Goal: Check status: Check status

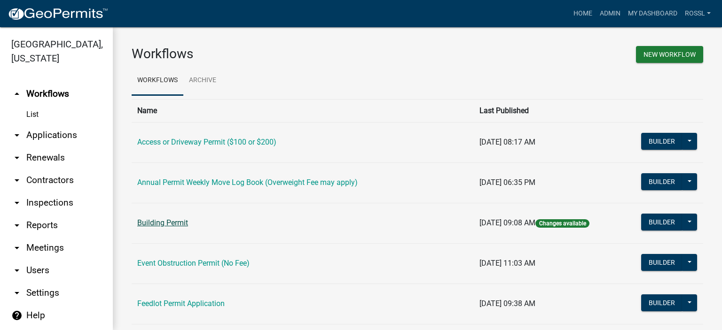
click at [158, 226] on link "Building Permit" at bounding box center [162, 223] width 51 height 9
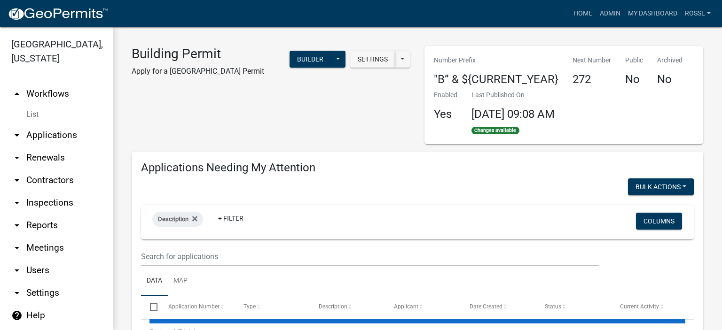
select select "2: 50"
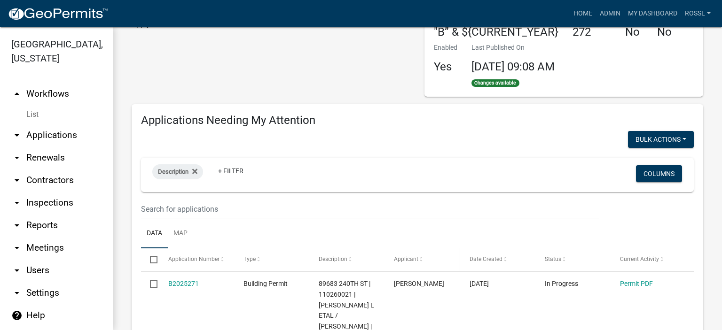
scroll to position [94, 0]
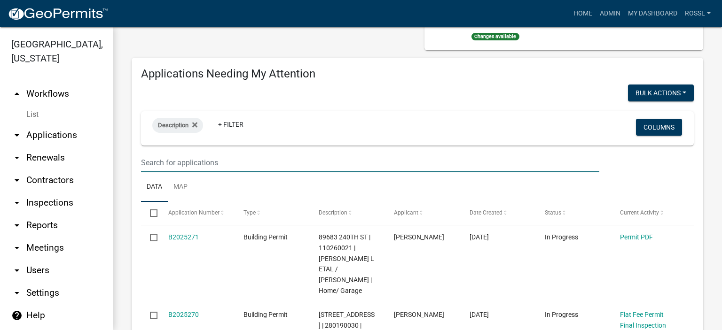
click at [196, 164] on input "text" at bounding box center [370, 162] width 458 height 19
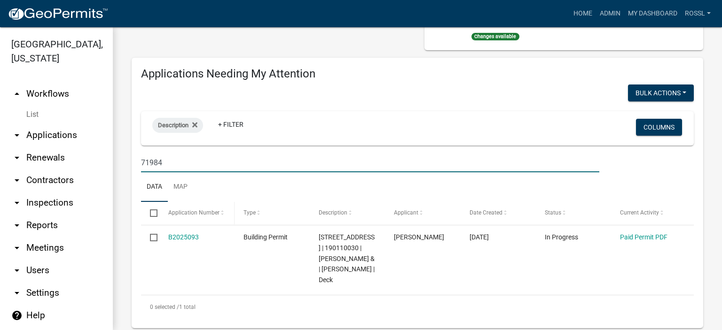
type input "71984"
click at [224, 206] on datatable-header-cell "Application Number" at bounding box center [196, 213] width 75 height 23
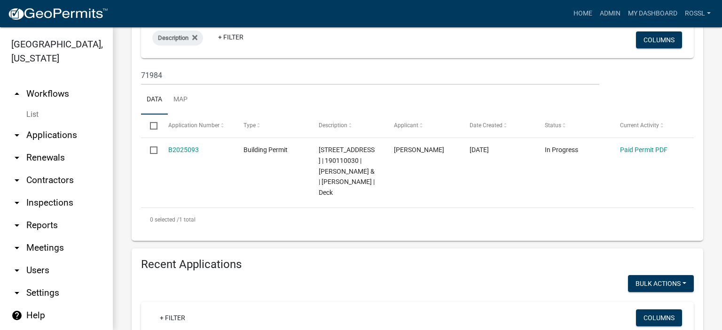
scroll to position [188, 0]
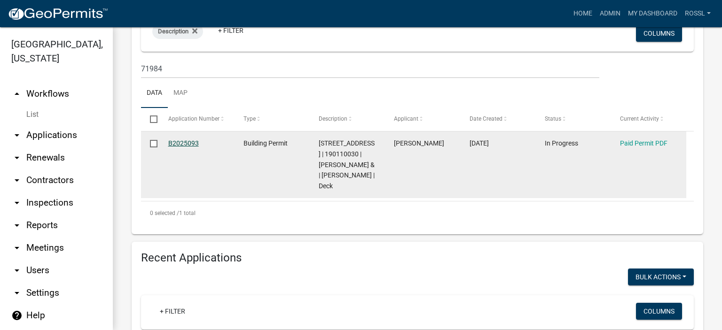
click at [183, 143] on link "B2025093" at bounding box center [183, 144] width 31 height 8
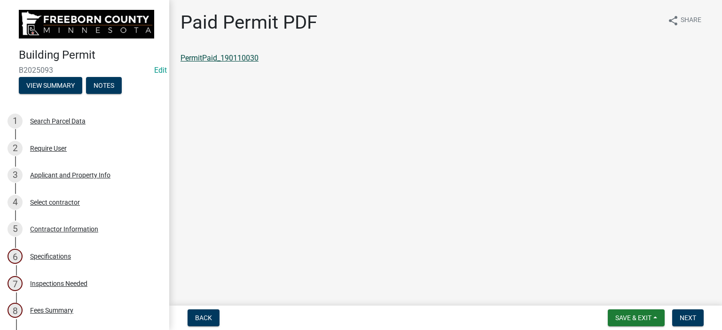
click at [219, 59] on link "PermitPaid_190110030" at bounding box center [219, 58] width 78 height 9
click at [639, 316] on span "Save & Exit" at bounding box center [633, 318] width 36 height 8
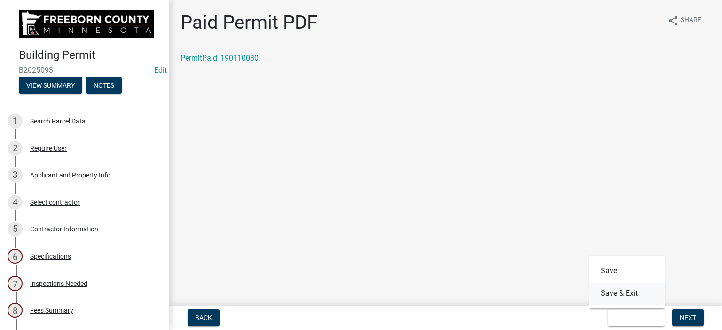
click at [639, 296] on button "Save & Exit" at bounding box center [626, 293] width 75 height 23
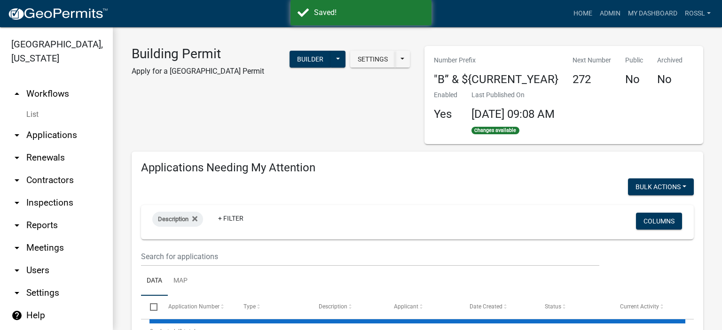
select select "2: 50"
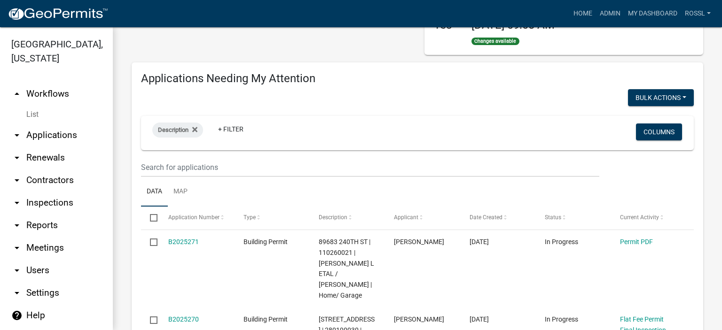
scroll to position [94, 0]
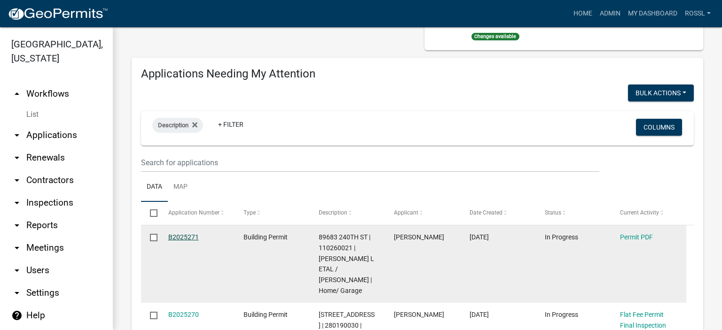
click at [174, 239] on link "B2025271" at bounding box center [183, 238] width 31 height 8
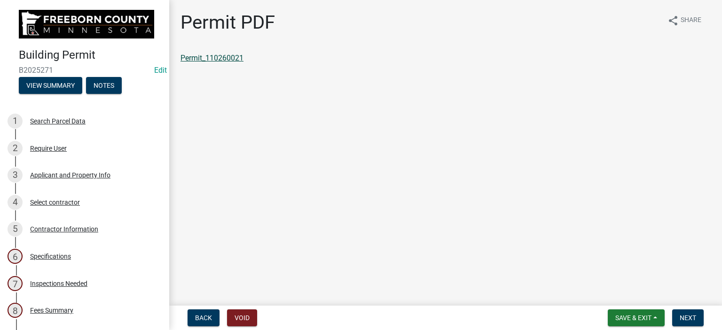
click at [239, 58] on link "Permit_110260021" at bounding box center [211, 58] width 63 height 9
click at [651, 319] on button "Save & Exit" at bounding box center [636, 318] width 57 height 17
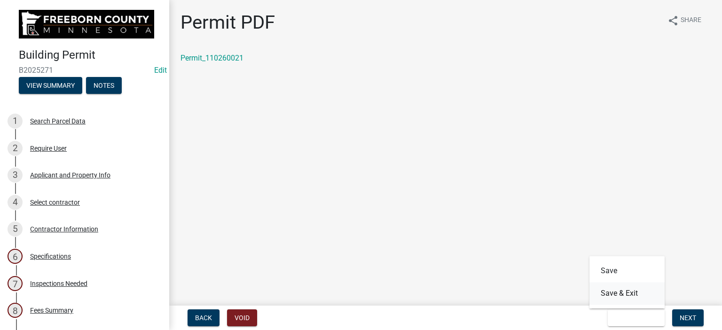
click at [643, 297] on button "Save & Exit" at bounding box center [626, 293] width 75 height 23
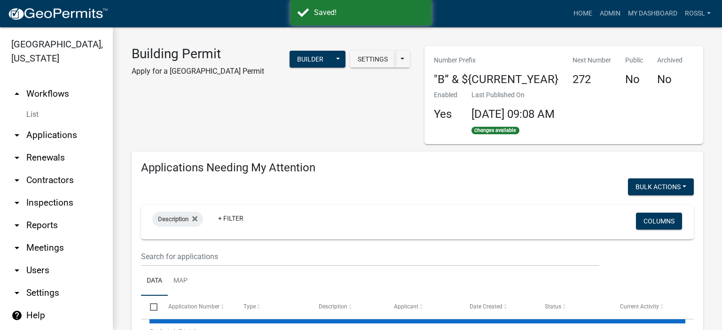
select select "2: 50"
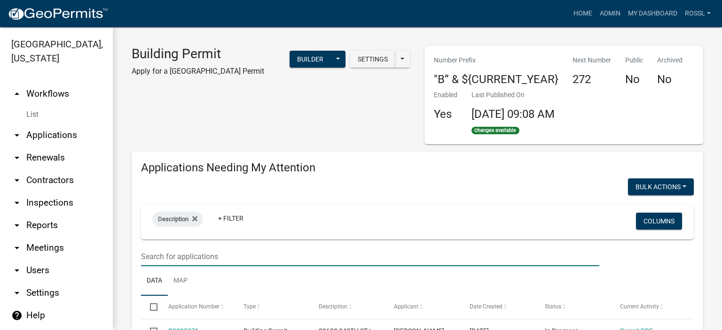
click at [184, 251] on input "text" at bounding box center [370, 256] width 458 height 19
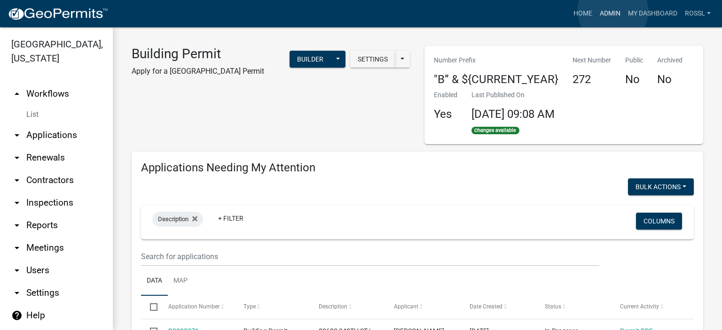
click at [613, 12] on link "Admin" at bounding box center [610, 14] width 28 height 18
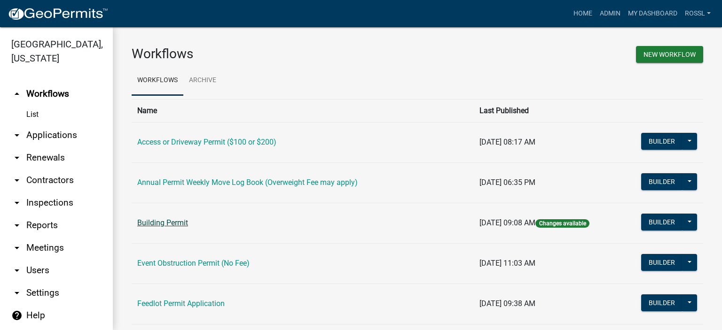
click at [174, 225] on link "Building Permit" at bounding box center [162, 223] width 51 height 9
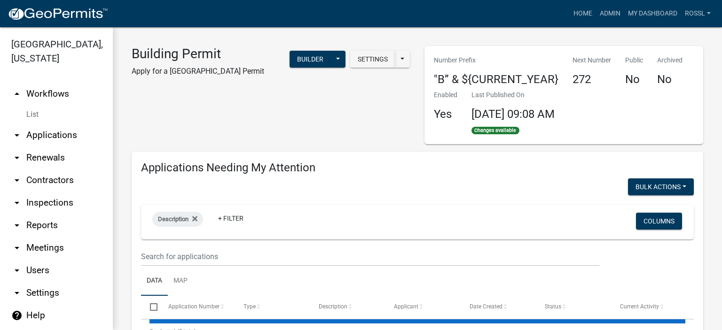
select select "2: 50"
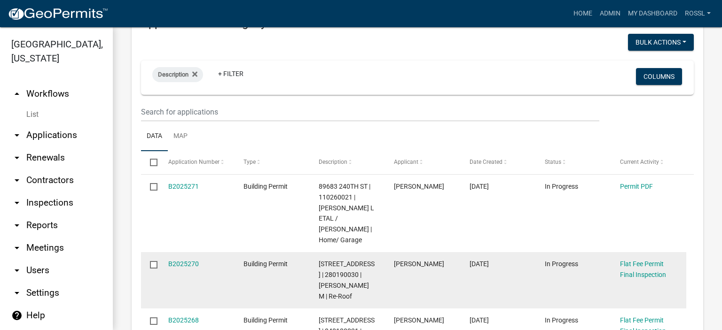
scroll to position [94, 0]
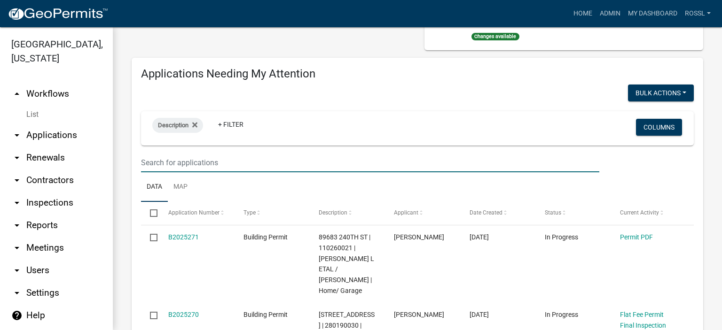
click at [178, 160] on input "text" at bounding box center [370, 162] width 458 height 19
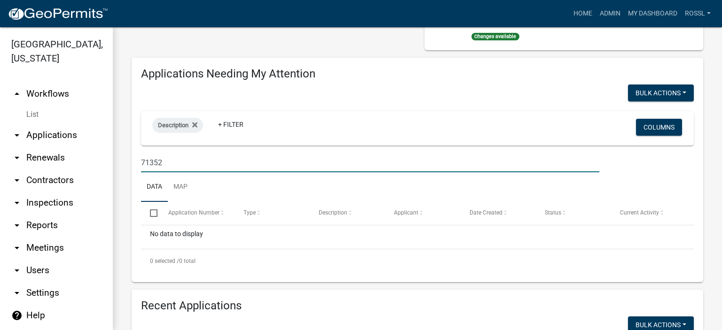
scroll to position [235, 0]
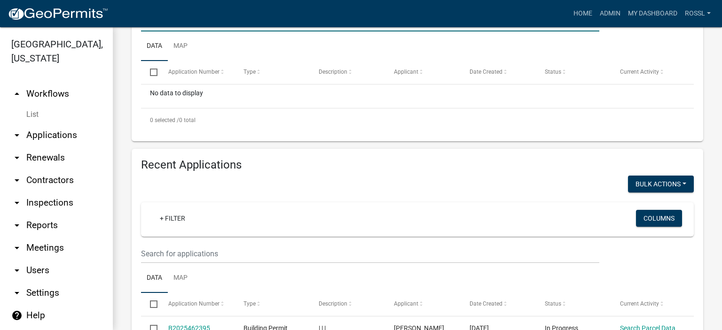
type input "71352"
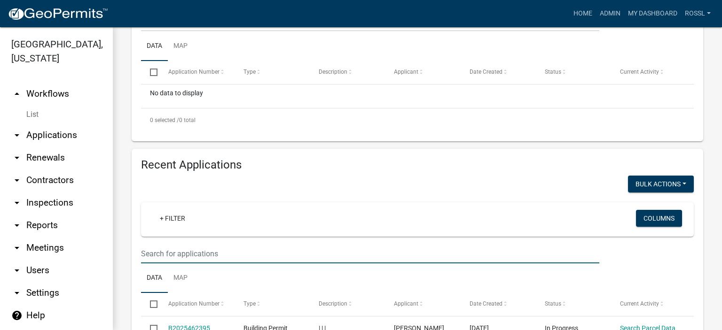
click at [192, 255] on input "text" at bounding box center [370, 253] width 458 height 19
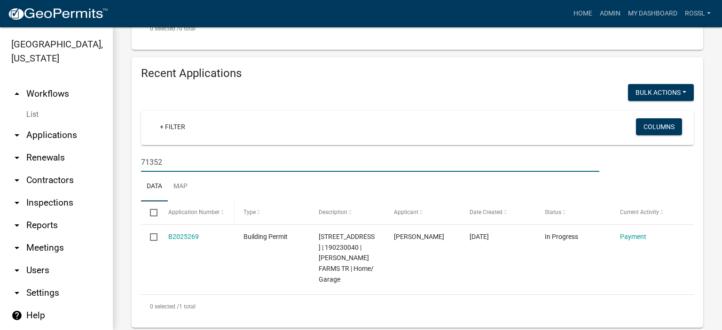
scroll to position [329, 0]
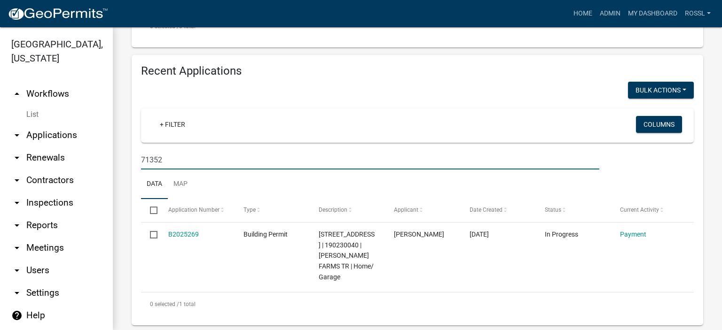
type input "71352"
click at [206, 186] on ul "Data Map" at bounding box center [417, 185] width 553 height 30
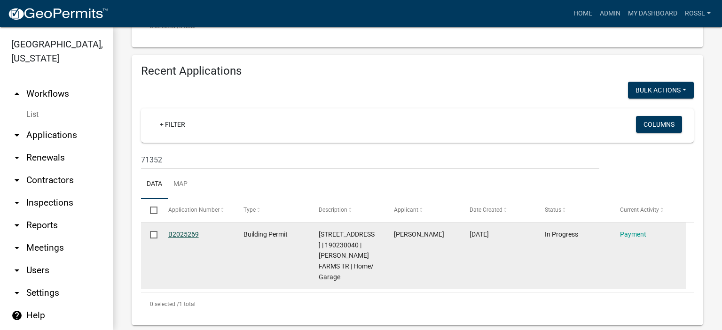
click at [190, 234] on link "B2025269" at bounding box center [183, 235] width 31 height 8
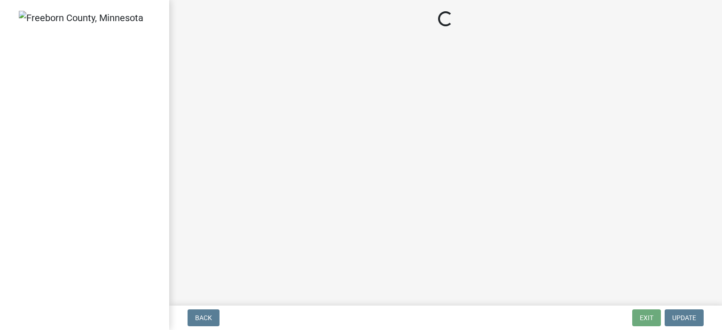
select select "3: 3"
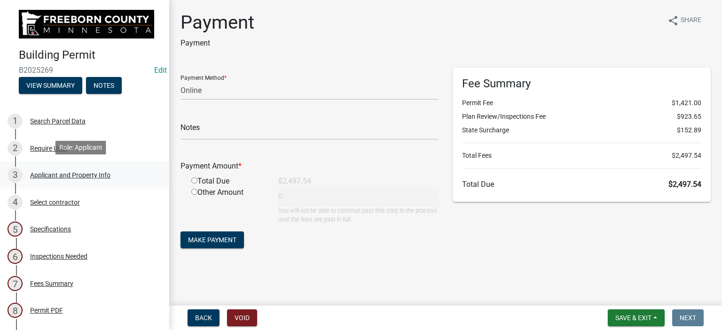
click at [61, 172] on div "Applicant and Property Info" at bounding box center [70, 175] width 80 height 7
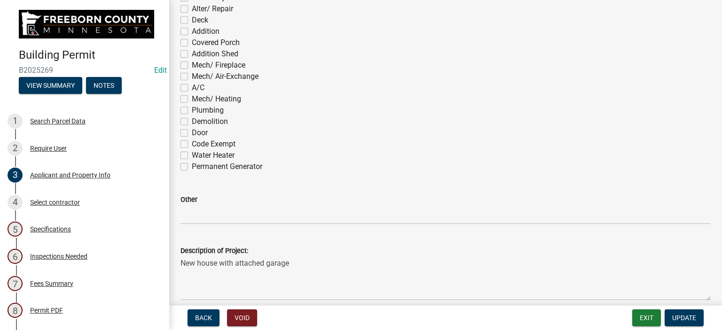
scroll to position [654, 0]
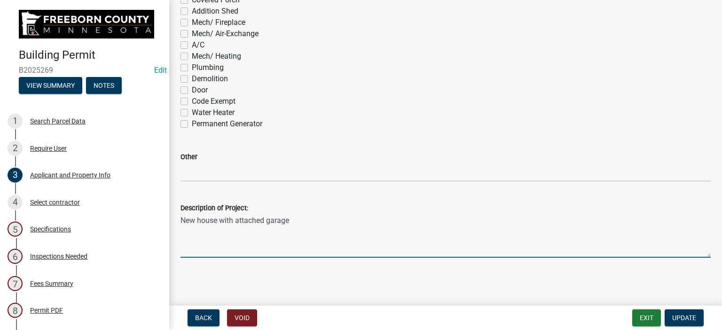
click at [299, 221] on textarea "New house with attached garage" at bounding box center [445, 236] width 530 height 44
click at [392, 220] on textarea "New house with attached garage. Re-use existng basement gut and redo plumbing" at bounding box center [445, 236] width 530 height 44
click at [412, 218] on textarea "New house with attached garage. Re-use existng basement gut & rmeove concrete f…" at bounding box center [445, 236] width 530 height 44
click at [401, 219] on textarea "New house with attached garage. Re-use existng basement gut & rmove concrete fl…" at bounding box center [445, 236] width 530 height 44
click at [472, 221] on textarea "New house with attached garage. Re-use existng basement gut & remove concrete f…" at bounding box center [445, 236] width 530 height 44
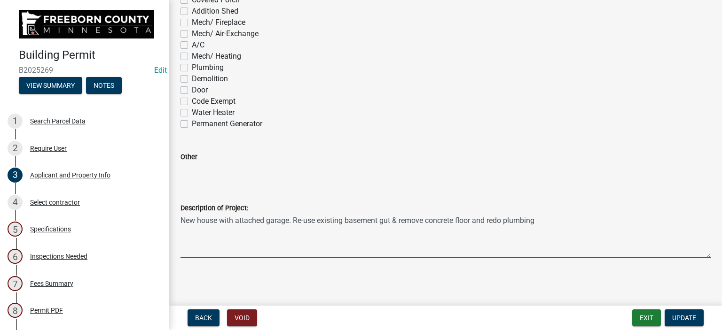
click at [380, 223] on textarea "New house with attached garage. Re-use existing basement gut & remove concrete …" at bounding box center [445, 236] width 530 height 44
click at [396, 220] on textarea "New house with attached garage. Re-use existing basement, gut & remove concrete…" at bounding box center [445, 236] width 530 height 44
click at [419, 218] on textarea "New house with attached garage. Re-use existing basement, gut wall finshes & re…" at bounding box center [445, 236] width 530 height 44
click at [556, 231] on textarea "New house with attached garage. Re-use existing basement, gut wall finishes & r…" at bounding box center [445, 236] width 530 height 44
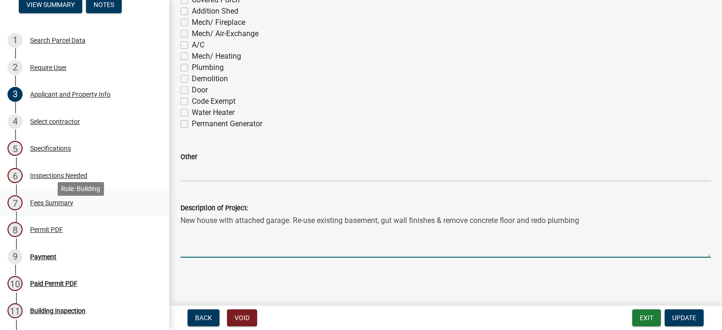
scroll to position [94, 0]
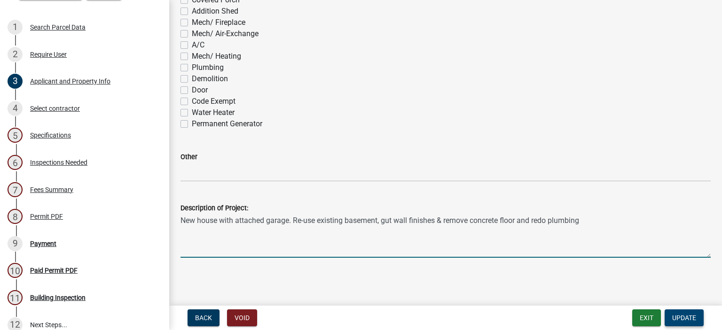
type textarea "New house with attached garage. Re-use existing basement, gut wall finishes & r…"
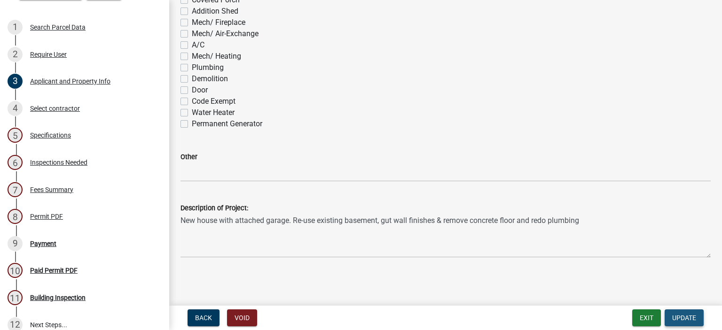
click at [673, 313] on button "Update" at bounding box center [683, 318] width 39 height 17
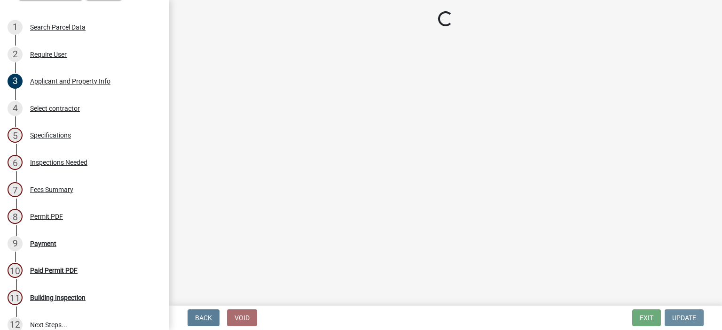
scroll to position [0, 0]
select select "3: 3"
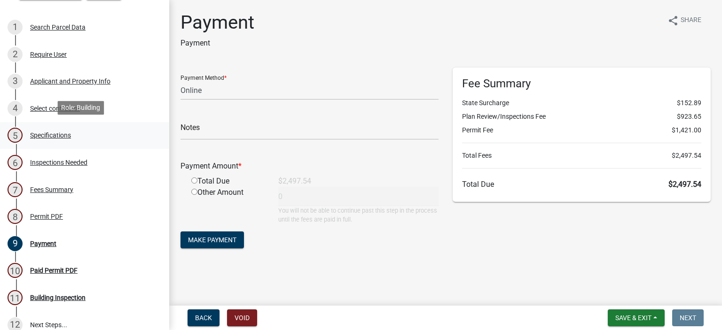
click at [43, 134] on div "Specifications" at bounding box center [50, 135] width 41 height 7
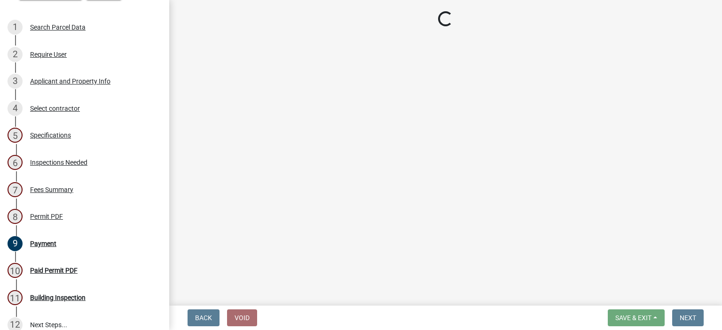
select select "cf5e982a-8fde-449d-bcd8-be8cdfb99374"
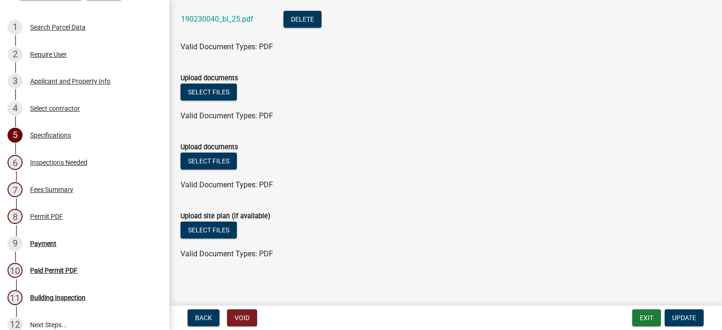
scroll to position [1183, 0]
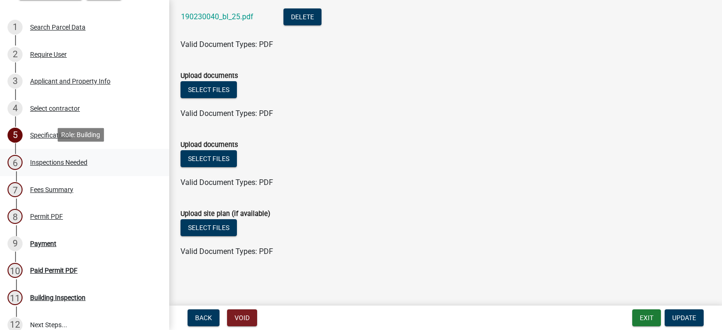
click at [50, 160] on div "Inspections Needed" at bounding box center [58, 162] width 57 height 7
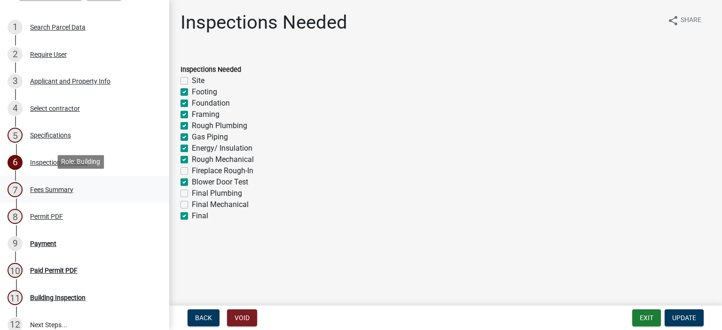
click at [60, 189] on div "Fees Summary" at bounding box center [51, 190] width 43 height 7
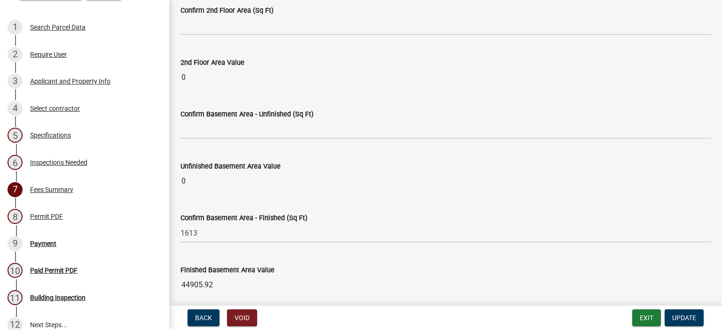
scroll to position [235, 0]
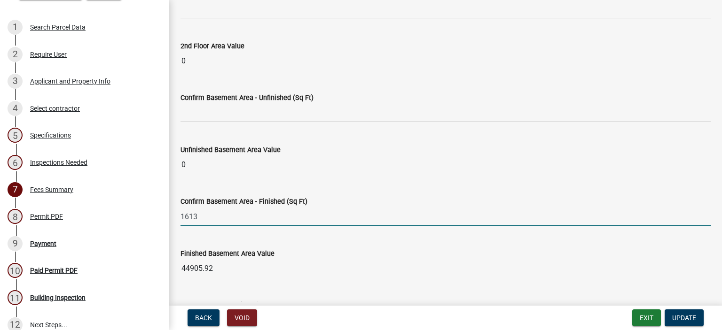
click at [200, 216] on input "1613" at bounding box center [445, 216] width 530 height 19
type input "1"
type input "0"
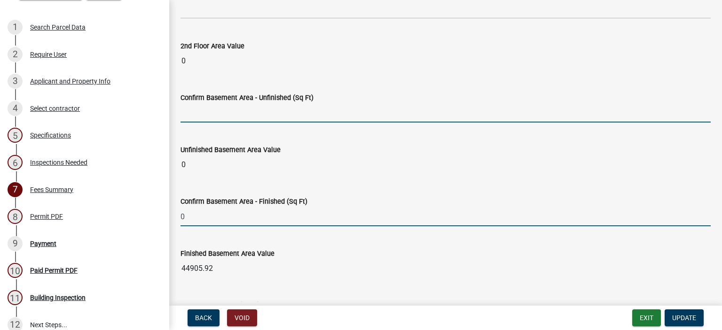
click at [188, 116] on input "text" at bounding box center [445, 112] width 530 height 19
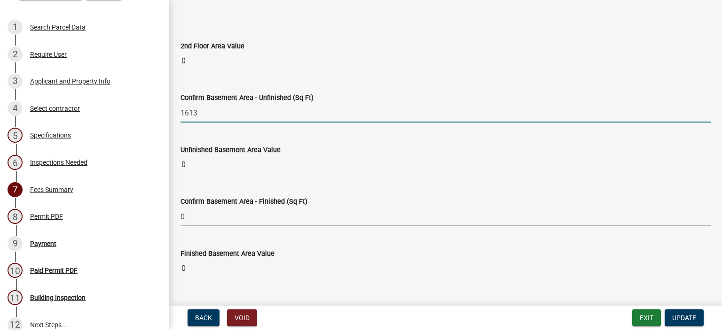
type input "1613"
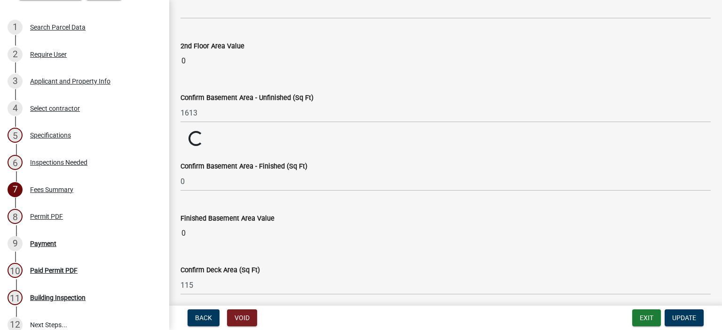
click at [214, 127] on wm-data-entity-input "Confirm Basement Area - Unfinished (Sq Ft) 1613" at bounding box center [445, 105] width 530 height 52
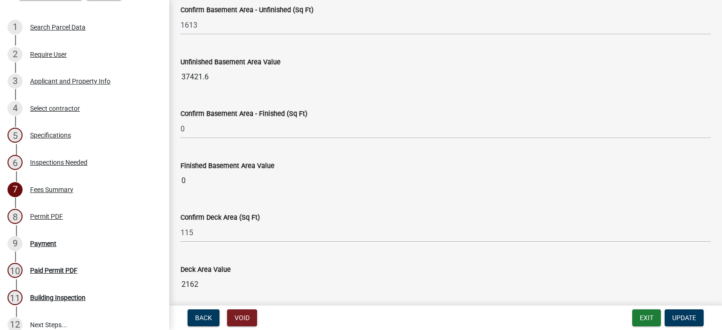
scroll to position [329, 0]
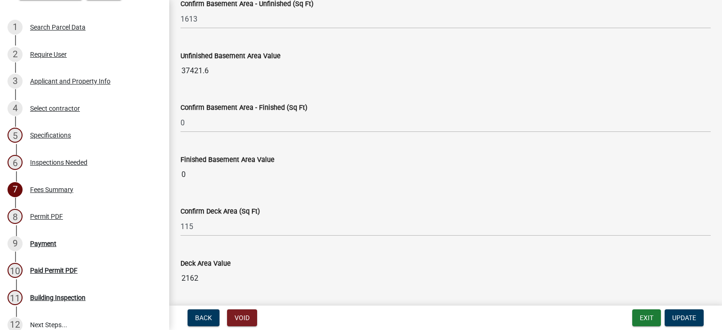
type input "299000"
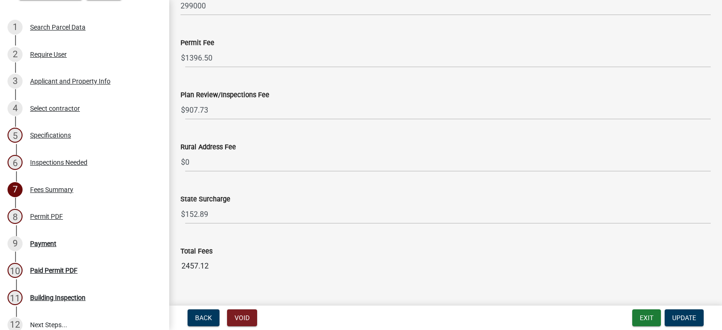
scroll to position [1241, 0]
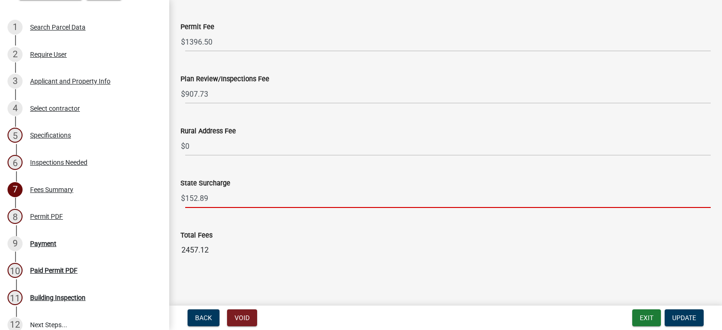
click at [228, 198] on input "152.89" at bounding box center [447, 198] width 525 height 19
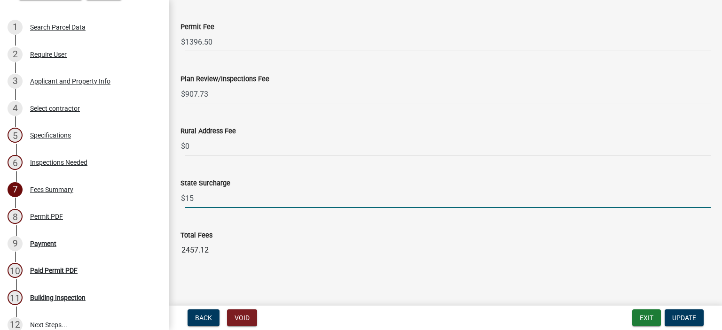
type input "1"
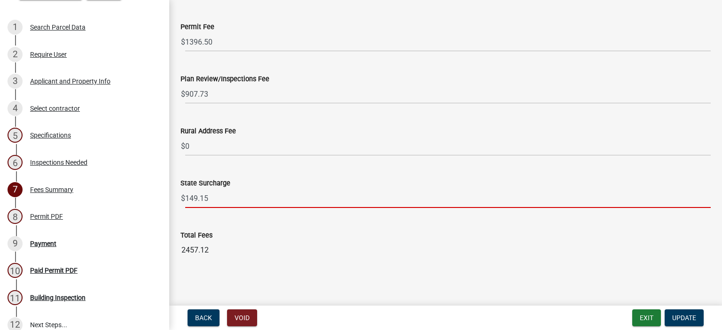
type input "149.15"
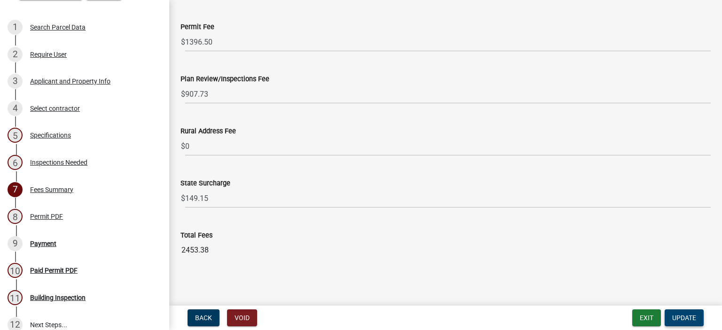
click at [690, 321] on span "Update" at bounding box center [684, 318] width 24 height 8
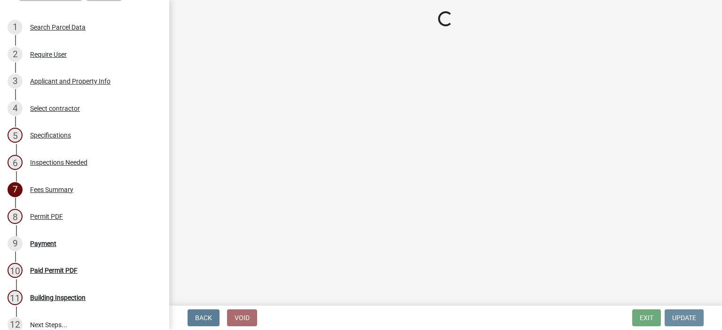
scroll to position [0, 0]
select select "3: 3"
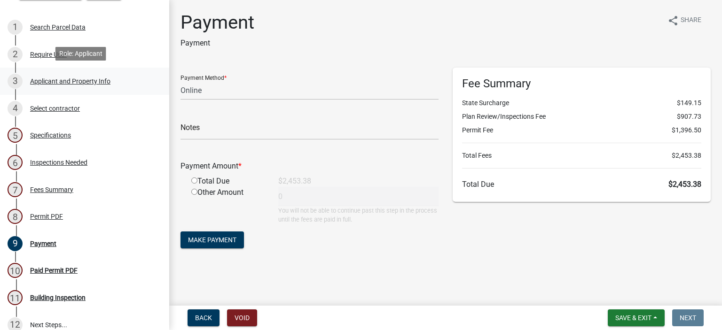
click at [44, 78] on div "Applicant and Property Info" at bounding box center [70, 81] width 80 height 7
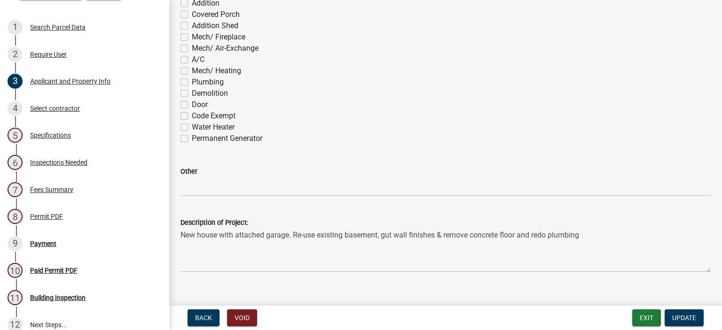
scroll to position [654, 0]
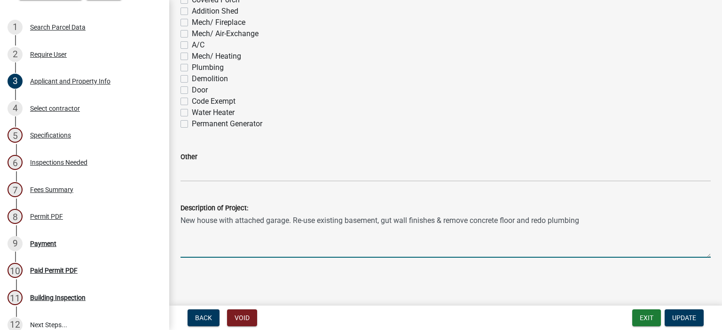
click at [408, 219] on textarea "New house with attached garage. Re-use existing basement, gut wall finishes & r…" at bounding box center [445, 236] width 530 height 44
click at [551, 219] on textarea "New house with attached garage. Re-use existing basement, gut wall finishes & r…" at bounding box center [445, 236] width 530 height 44
type textarea "New house with attached garage. Re-use existing basement, gut wall finishes & r…"
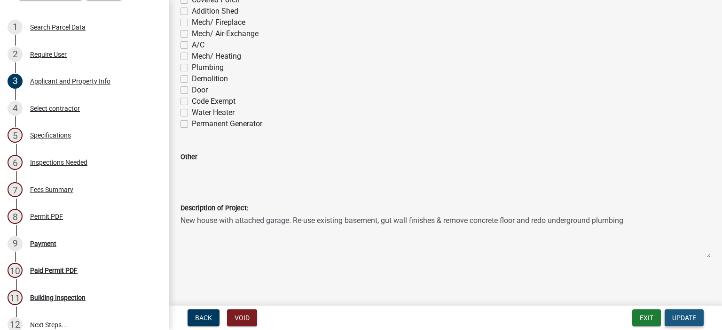
click at [672, 318] on span "Update" at bounding box center [684, 318] width 24 height 8
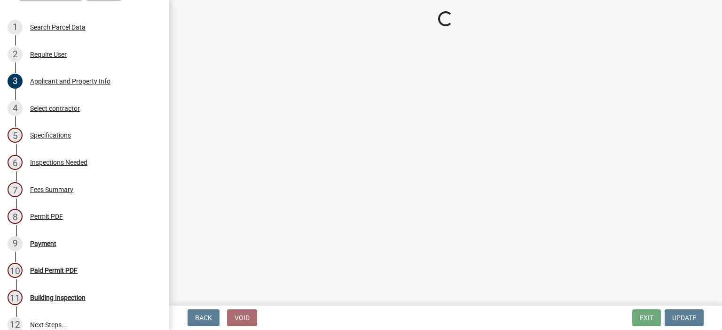
select select "3: 3"
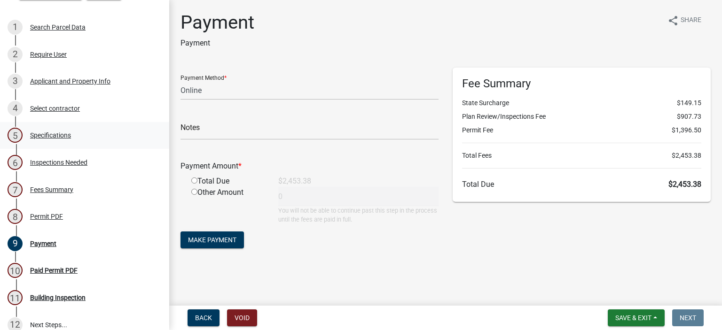
click at [62, 132] on div "Specifications" at bounding box center [50, 135] width 41 height 7
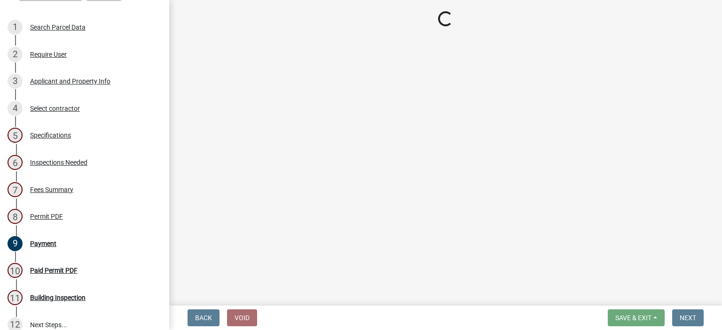
select select "cf5e982a-8fde-449d-bcd8-be8cdfb99374"
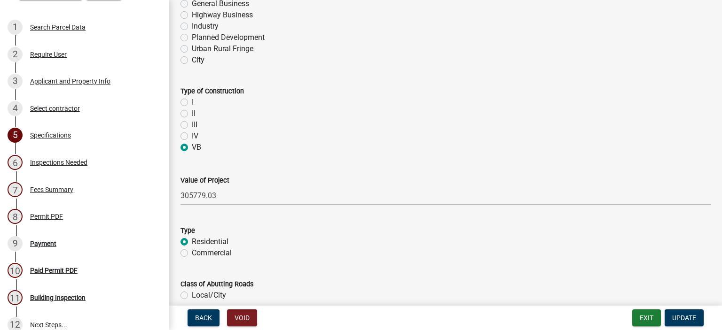
scroll to position [517, 0]
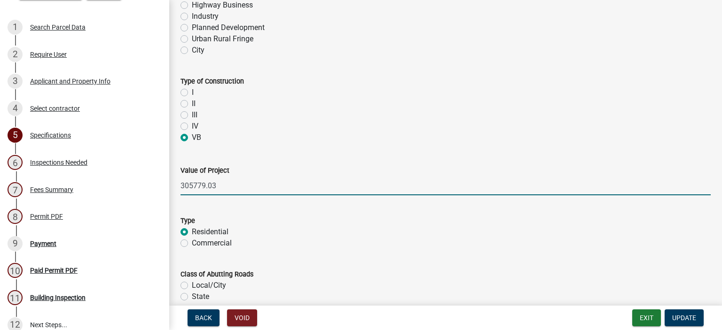
click at [226, 184] on input "305779.03" at bounding box center [445, 185] width 530 height 19
type input "3"
type input "298294.71"
click at [254, 204] on form "Type Residential Commercial" at bounding box center [445, 226] width 530 height 45
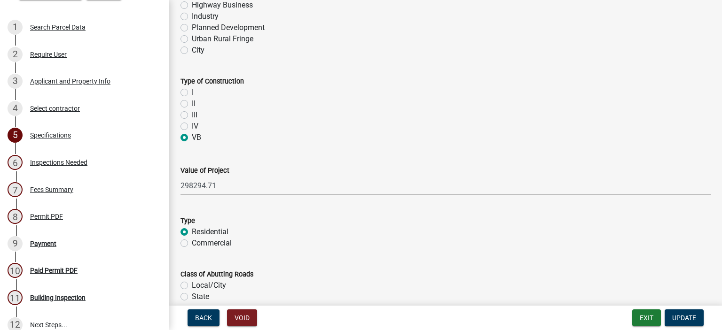
click at [192, 231] on label "Residential" at bounding box center [210, 232] width 37 height 11
click at [192, 231] on input "Residential" at bounding box center [195, 230] width 6 height 6
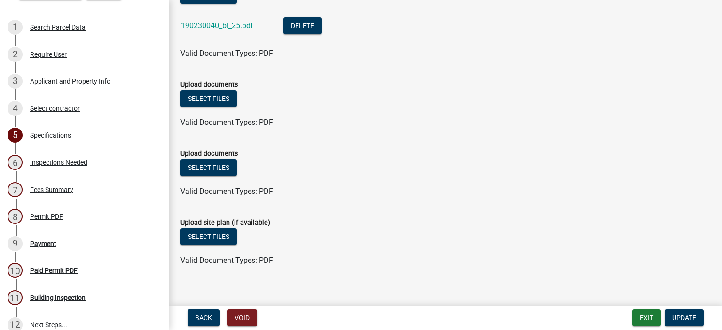
scroll to position [1183, 0]
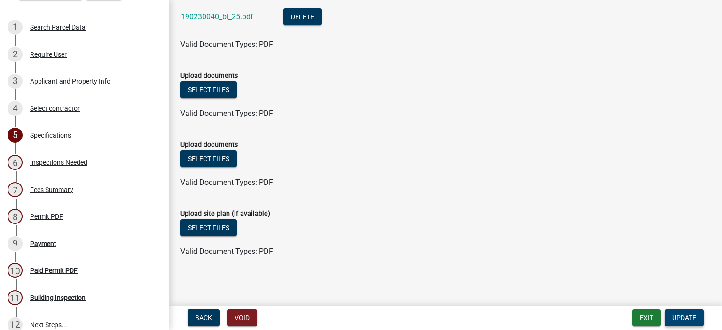
click at [682, 312] on button "Update" at bounding box center [683, 318] width 39 height 17
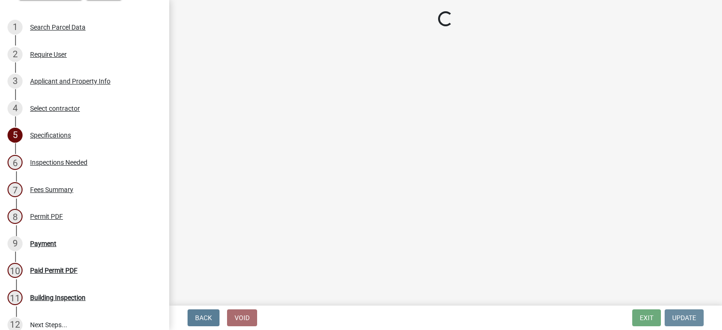
scroll to position [0, 0]
select select "3: 3"
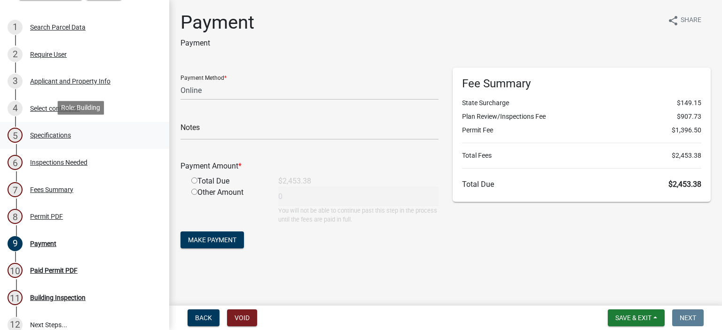
click at [52, 134] on div "Specifications" at bounding box center [50, 135] width 41 height 7
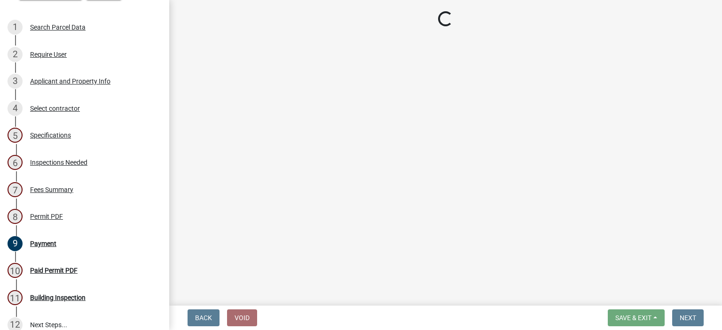
select select "cf5e982a-8fde-449d-bcd8-be8cdfb99374"
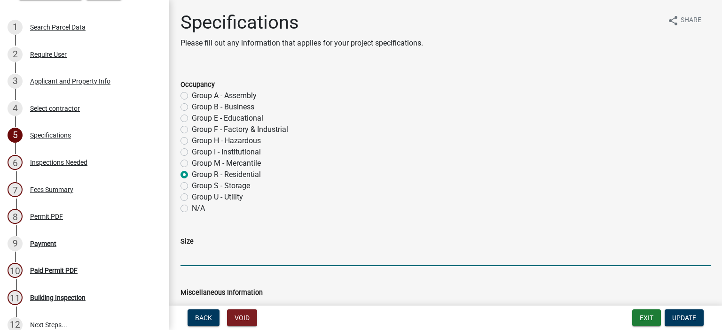
click at [192, 257] on input "Size" at bounding box center [445, 256] width 530 height 19
click at [327, 251] on input "2081main/ 1613basement repair/ 667 gar/ 148cov.p./ 115deck" at bounding box center [445, 256] width 530 height 19
click at [297, 255] on input "2081main/ 1613basement repair/ 667 gar/148cov.p./ 115deck" at bounding box center [445, 256] width 530 height 19
click at [220, 254] on input "2081main/ 1613basement repair/667 gar/148cov.p./ 115deck" at bounding box center [445, 256] width 530 height 19
type input "2081main/1613basement repair/667 gar/148cov.p./ 115deck"
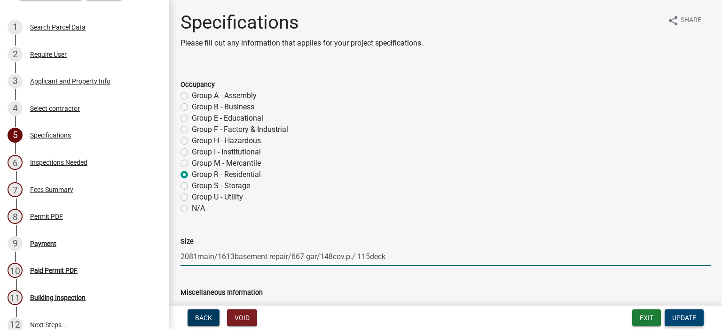
click at [688, 319] on span "Update" at bounding box center [684, 318] width 24 height 8
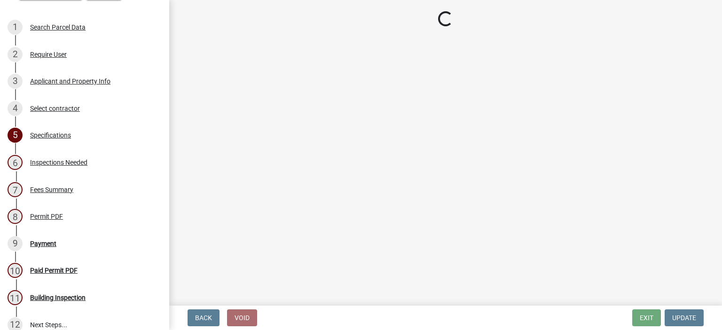
select select "3: 3"
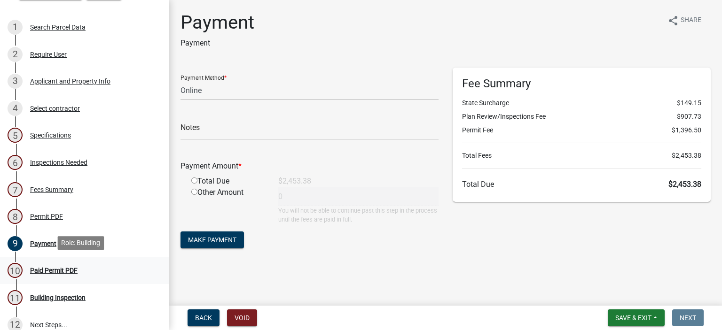
click at [39, 270] on div "Paid Permit PDF" at bounding box center [53, 270] width 47 height 7
click at [57, 268] on div "Paid Permit PDF" at bounding box center [53, 270] width 47 height 7
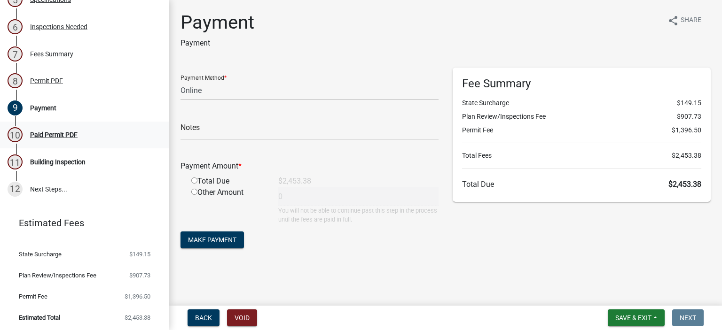
scroll to position [136, 0]
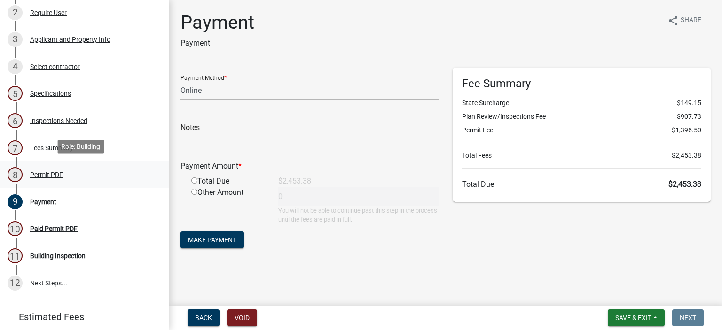
click at [48, 172] on div "Permit PDF" at bounding box center [46, 175] width 33 height 7
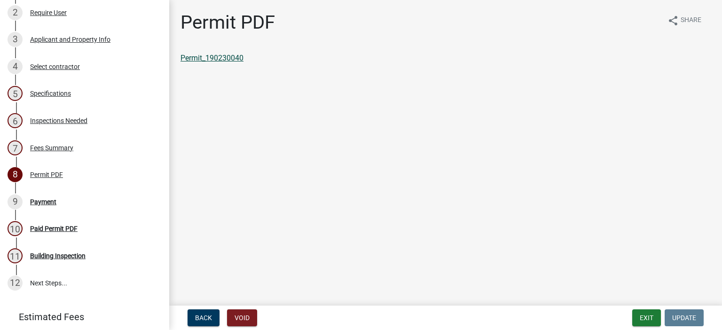
click at [227, 58] on link "Permit_190230040" at bounding box center [211, 58] width 63 height 9
click at [61, 90] on div "Specifications" at bounding box center [50, 93] width 41 height 7
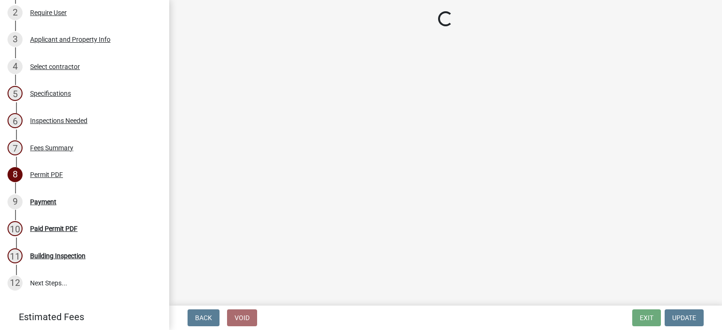
select select "cf5e982a-8fde-449d-bcd8-be8cdfb99374"
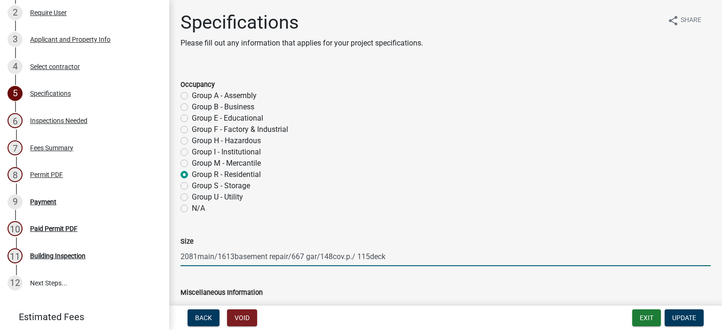
click at [213, 254] on input "2081main/1613basement repair/667 gar/148cov.p./ 115deck" at bounding box center [445, 256] width 530 height 19
click at [256, 256] on input "2081m/1613basement repair/667 gar/148cov.p./ 115deck" at bounding box center [445, 256] width 530 height 19
click at [317, 255] on input "2081m/1613b repair/667 gar/148cov.p./ 115deck" at bounding box center [445, 256] width 530 height 19
click at [320, 254] on input "2081m/1613b repair/667 gar/148cov.p./ 115deck" at bounding box center [445, 256] width 530 height 19
click at [318, 257] on input "2081m/1613b repair/667 gar/148cov.p./ 115deck" at bounding box center [445, 256] width 530 height 19
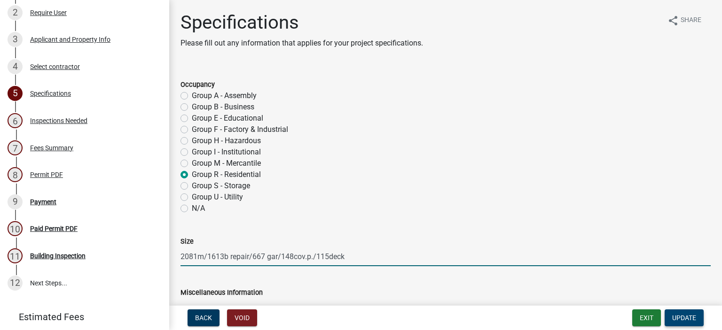
type input "2081m/1613b repair/667 gar/148cov.p./115deck"
click at [670, 319] on button "Update" at bounding box center [683, 318] width 39 height 17
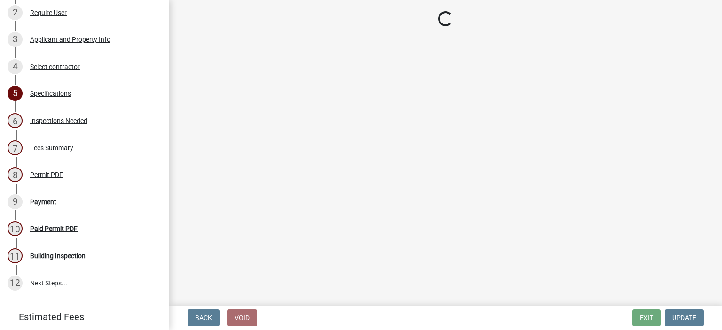
select select "3: 3"
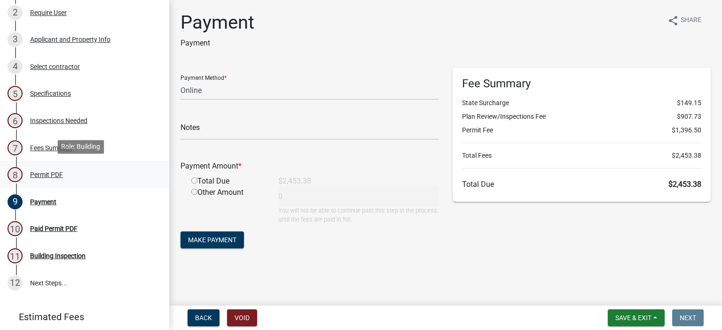
click at [43, 174] on div "Permit PDF" at bounding box center [46, 175] width 33 height 7
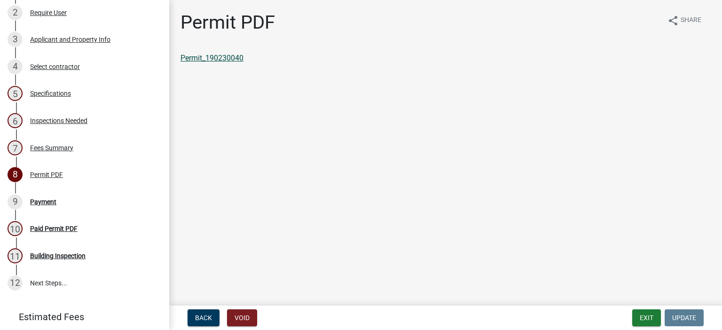
click at [216, 60] on link "Permit_190230040" at bounding box center [211, 58] width 63 height 9
click at [650, 318] on button "Exit" at bounding box center [646, 318] width 29 height 17
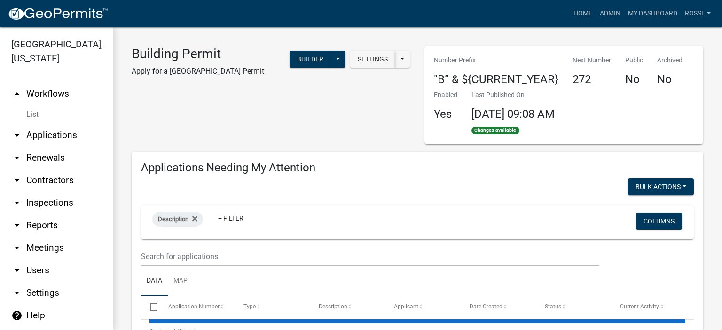
select select "2: 50"
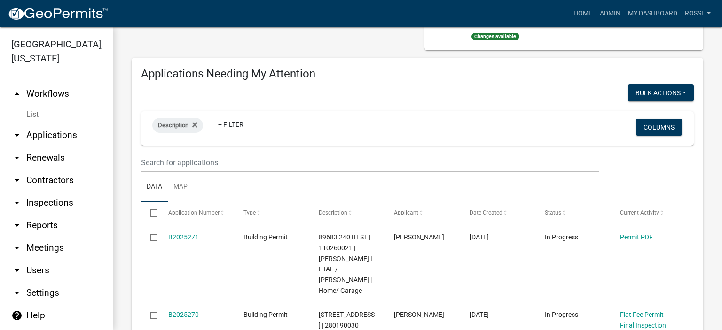
scroll to position [94, 0]
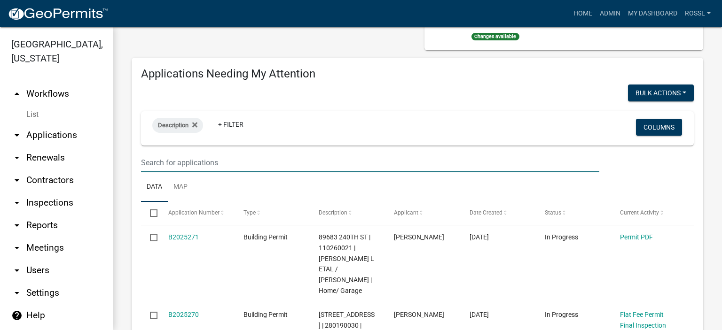
click at [170, 161] on input "text" at bounding box center [370, 162] width 458 height 19
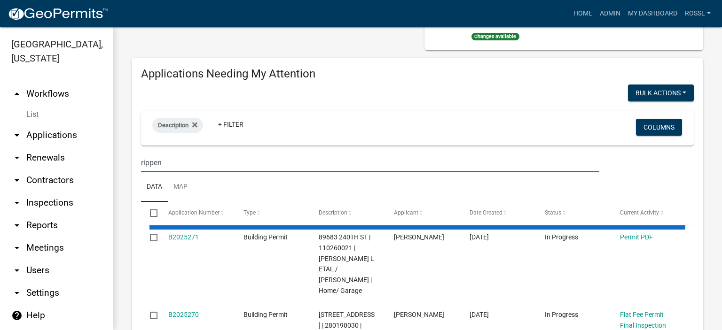
type input "rippen"
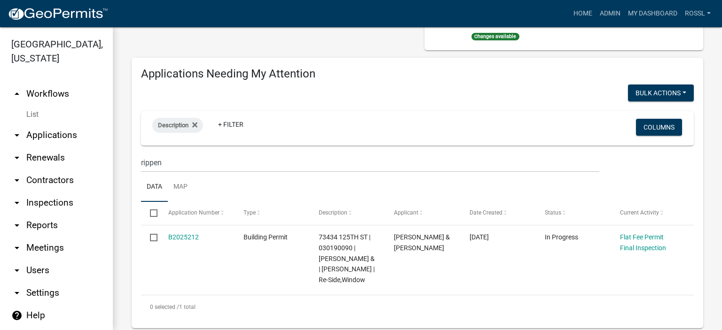
click at [230, 188] on ul "Data Map" at bounding box center [417, 187] width 553 height 30
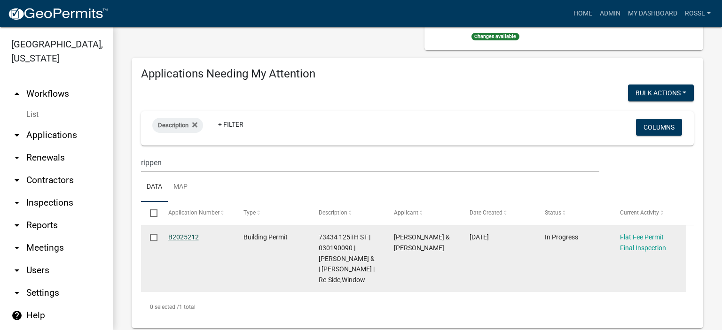
click at [186, 237] on link "B2025212" at bounding box center [183, 238] width 31 height 8
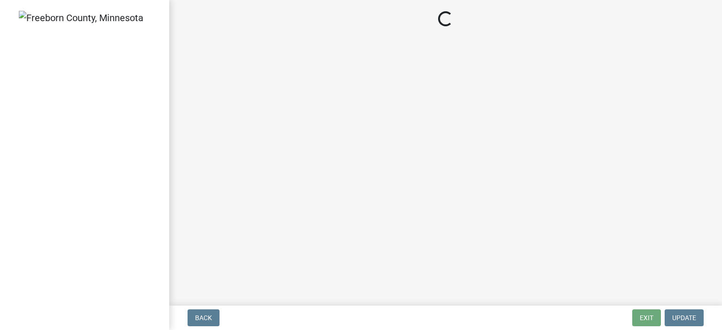
select select "3613e5d6-c0da-40a7-83d4-d5638b2e6124"
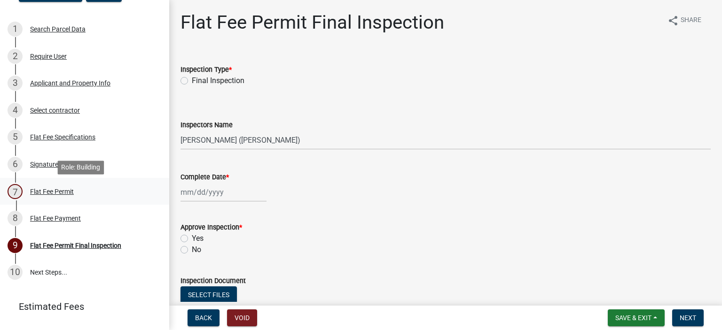
scroll to position [94, 0]
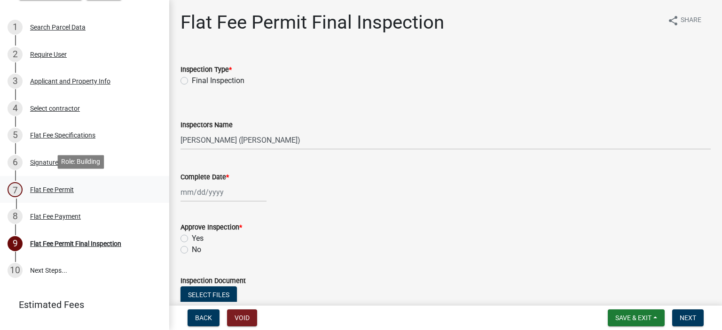
click at [54, 187] on div "Flat Fee Permit" at bounding box center [52, 190] width 44 height 7
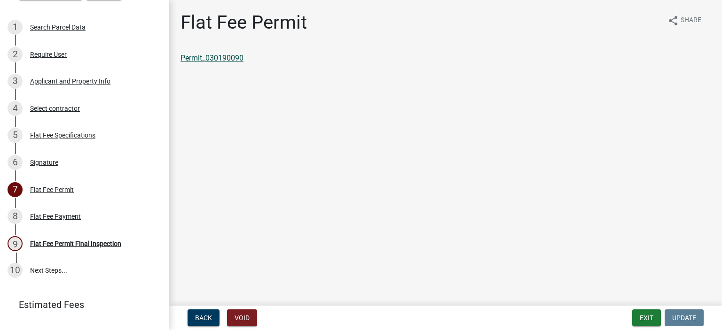
click at [235, 58] on link "Permit_030190090" at bounding box center [211, 58] width 63 height 9
click at [646, 319] on button "Exit" at bounding box center [646, 318] width 29 height 17
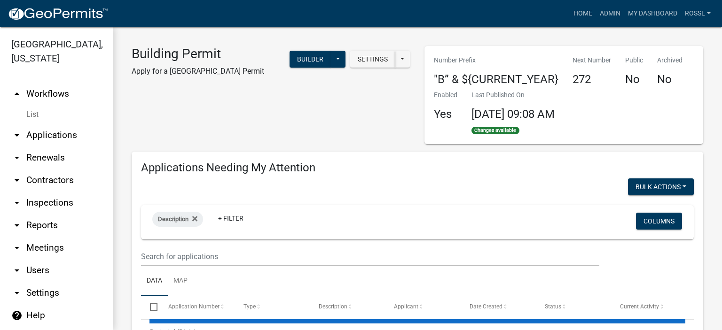
select select "2: 50"
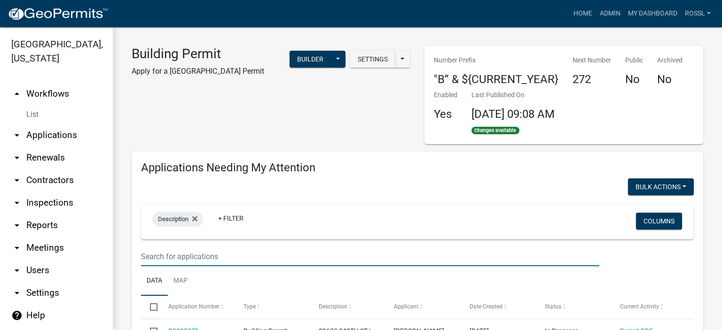
click at [212, 258] on input "text" at bounding box center [370, 256] width 458 height 19
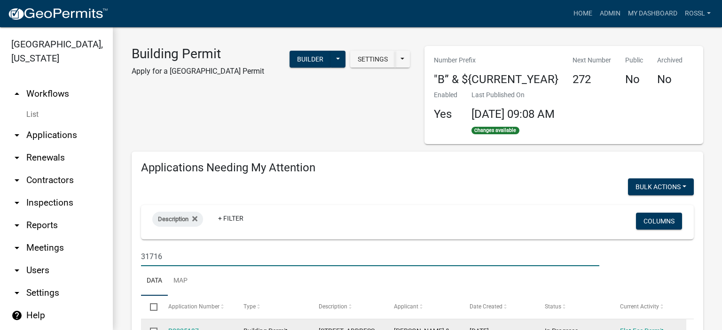
scroll to position [94, 0]
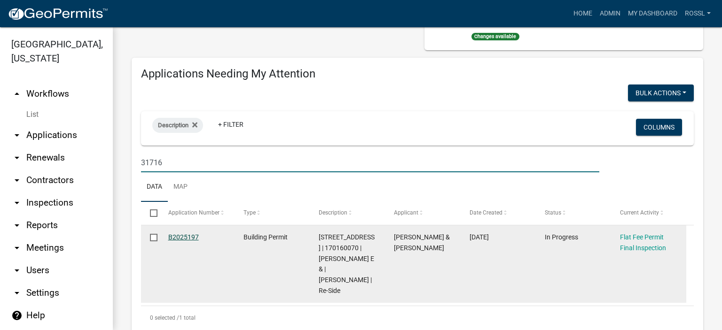
type input "31716"
click at [183, 234] on link "B2025197" at bounding box center [183, 238] width 31 height 8
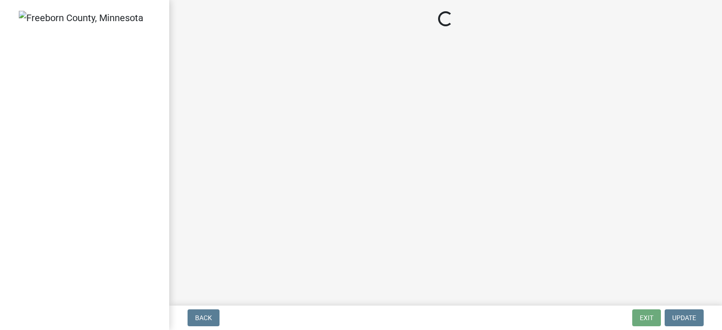
select select "3613e5d6-c0da-40a7-83d4-d5638b2e6124"
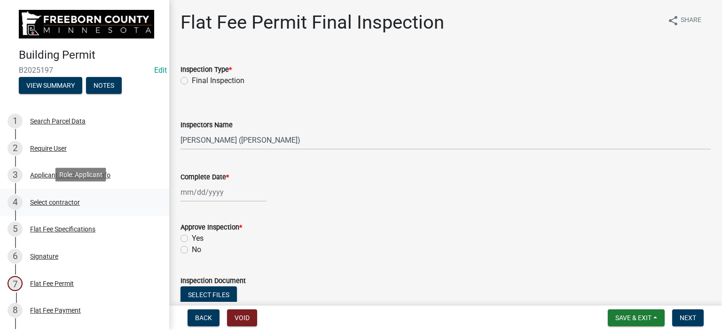
click at [43, 199] on div "Select contractor" at bounding box center [55, 202] width 50 height 7
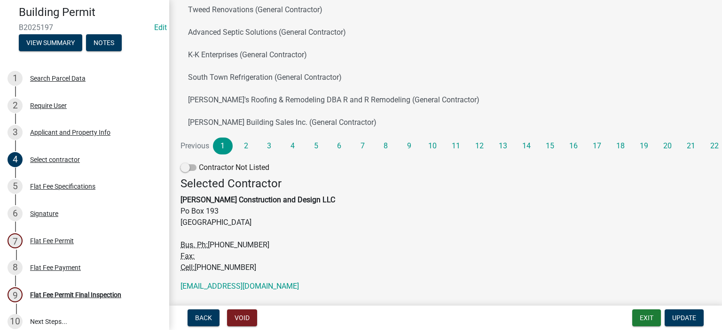
scroll to position [176, 0]
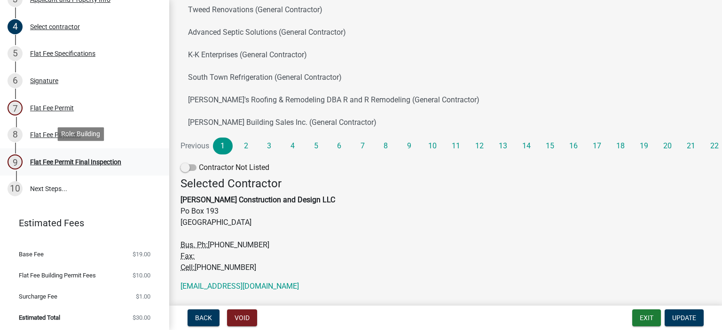
click at [113, 163] on div "Flat Fee Permit Final Inspection" at bounding box center [75, 162] width 91 height 7
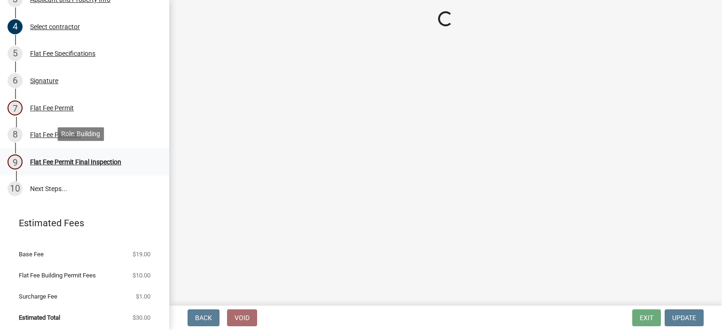
select select "3613e5d6-c0da-40a7-83d4-d5638b2e6124"
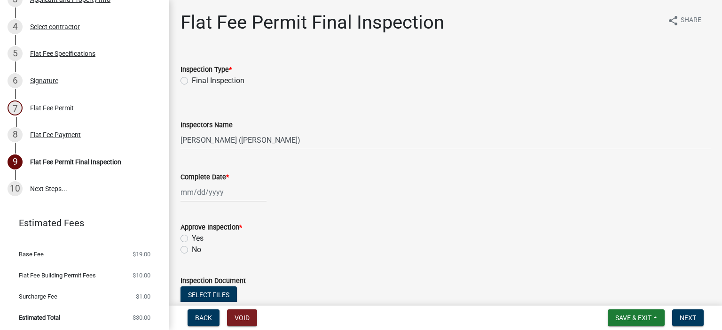
click at [192, 80] on label "Final Inspection" at bounding box center [218, 80] width 53 height 11
click at [192, 80] on input "Final Inspection" at bounding box center [195, 78] width 6 height 6
radio input "true"
click at [192, 193] on div at bounding box center [223, 192] width 86 height 19
select select "8"
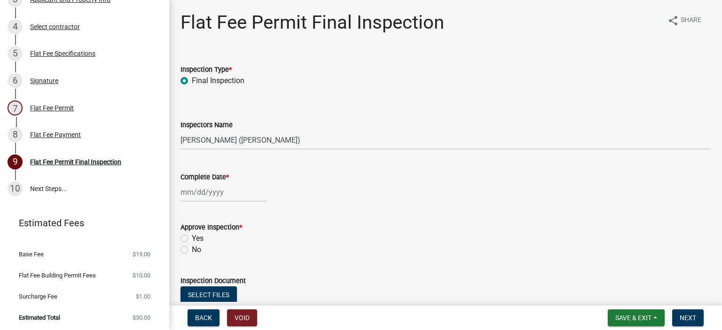
select select "2025"
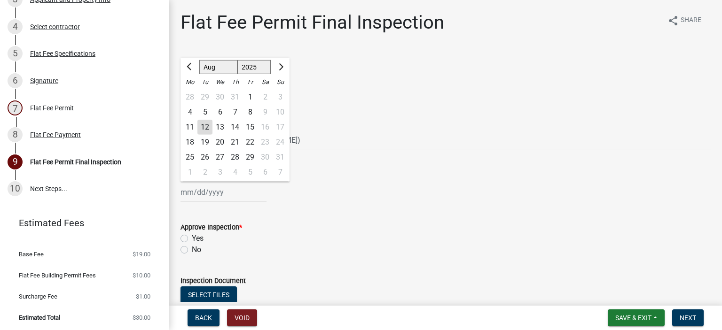
click at [246, 156] on div "29" at bounding box center [249, 157] width 15 height 15
type input "[DATE]"
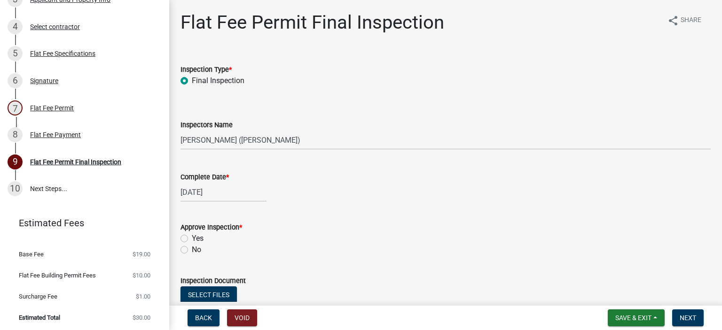
click at [192, 239] on label "Yes" at bounding box center [198, 238] width 12 height 11
click at [192, 239] on input "Yes" at bounding box center [195, 236] width 6 height 6
radio input "true"
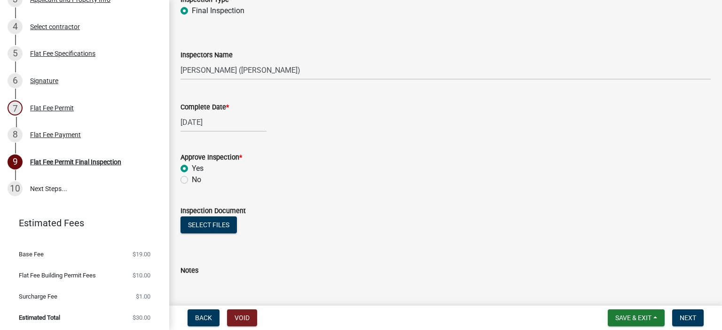
scroll to position [175, 0]
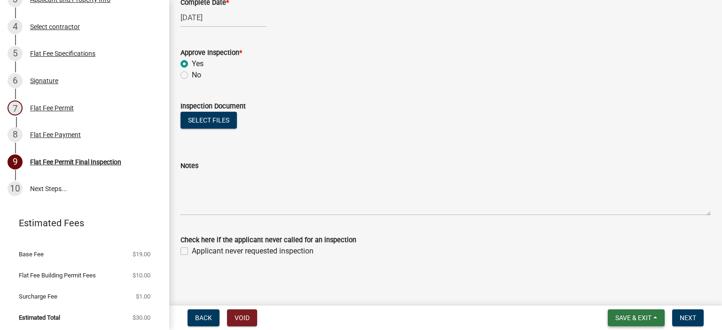
click at [633, 317] on span "Save & Exit" at bounding box center [633, 318] width 36 height 8
click at [625, 296] on button "Save & Exit" at bounding box center [626, 293] width 75 height 23
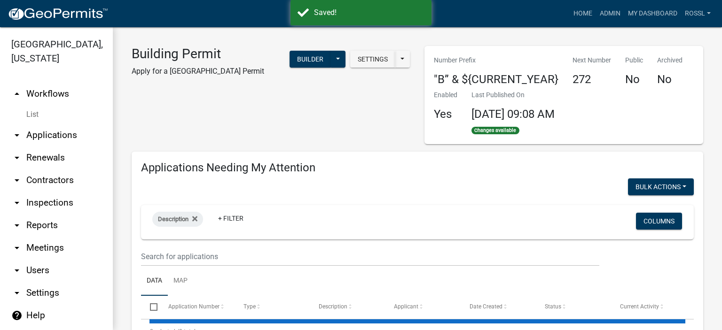
select select "2: 50"
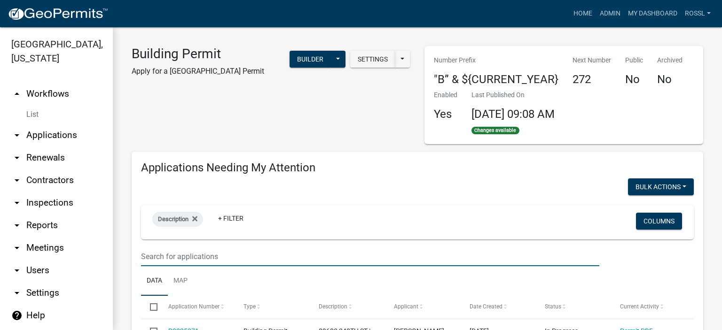
click at [274, 253] on input "text" at bounding box center [370, 256] width 458 height 19
type input "g"
select select "2: 50"
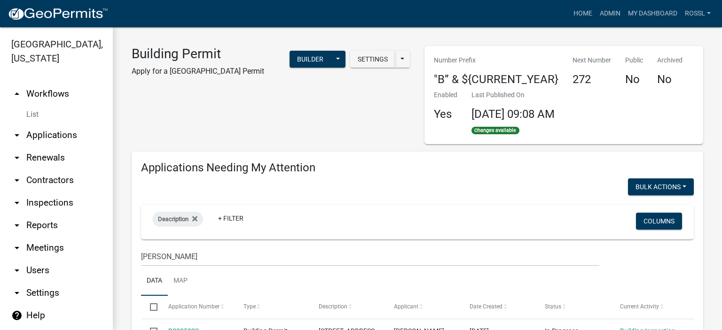
click at [261, 270] on ul "Data Map" at bounding box center [417, 281] width 553 height 30
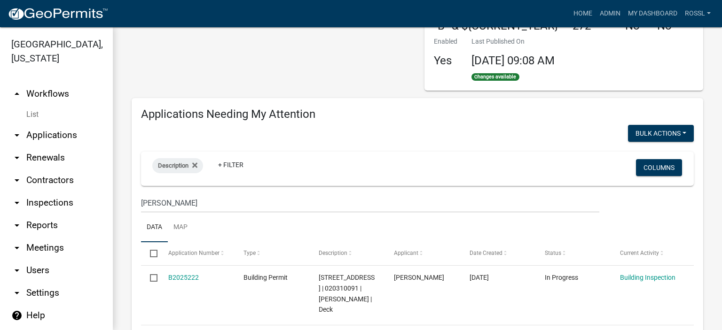
scroll to position [47, 0]
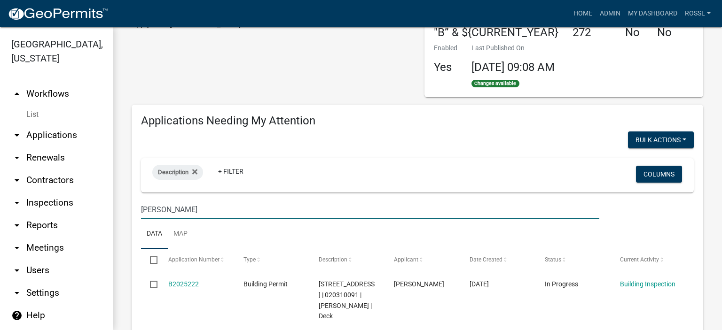
click at [185, 210] on input "[PERSON_NAME]" at bounding box center [370, 209] width 458 height 19
type input "m"
select select "2: 50"
type input "79730"
click at [200, 233] on ul "Data Map" at bounding box center [417, 234] width 553 height 30
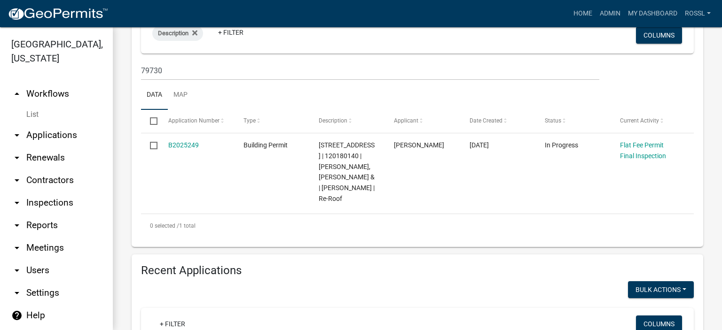
scroll to position [188, 0]
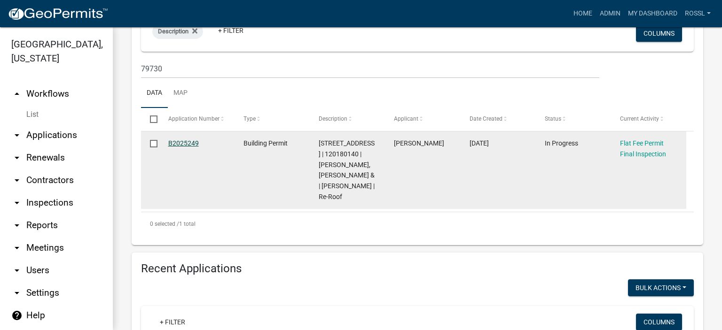
click at [193, 144] on link "B2025249" at bounding box center [183, 144] width 31 height 8
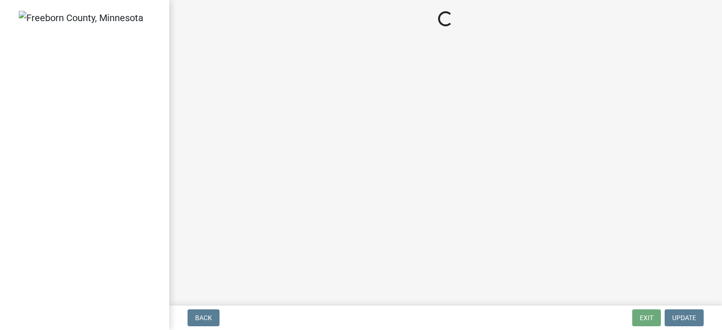
select select "3613e5d6-c0da-40a7-83d4-d5638b2e6124"
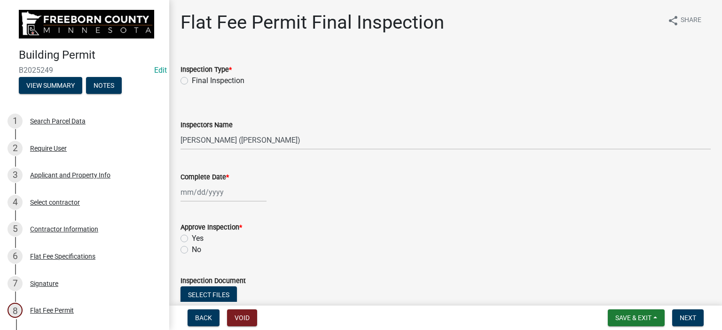
click at [192, 80] on label "Final Inspection" at bounding box center [218, 80] width 53 height 11
click at [192, 80] on input "Final Inspection" at bounding box center [195, 78] width 6 height 6
radio input "true"
click at [191, 199] on div at bounding box center [223, 192] width 86 height 19
select select "8"
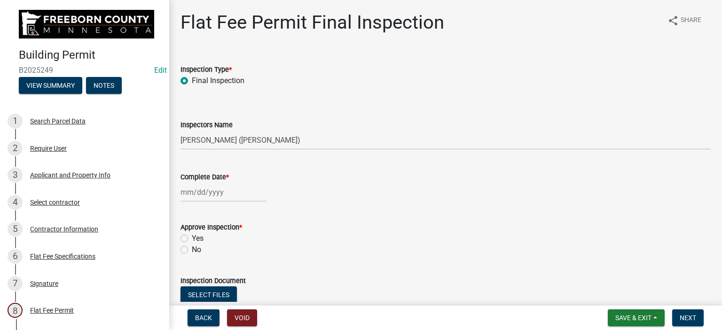
select select "2025"
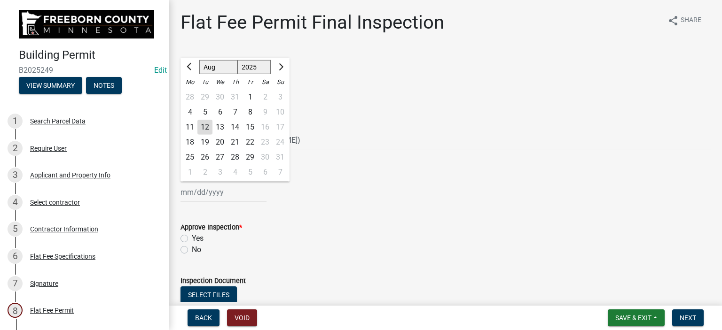
click at [186, 129] on div "11" at bounding box center [189, 127] width 15 height 15
type input "[DATE]"
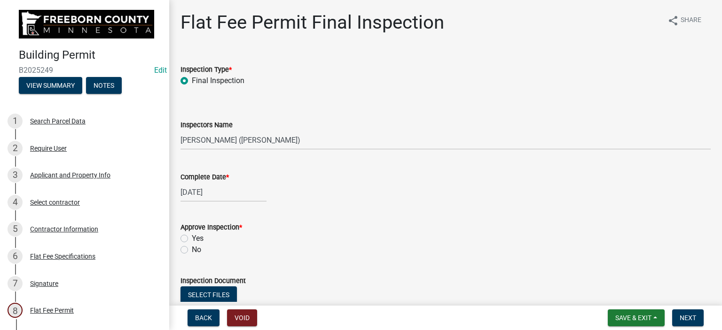
click at [180, 235] on div "Approve Inspection * Yes No" at bounding box center [445, 233] width 544 height 45
click at [192, 239] on label "Yes" at bounding box center [198, 238] width 12 height 11
click at [192, 239] on input "Yes" at bounding box center [195, 236] width 6 height 6
radio input "true"
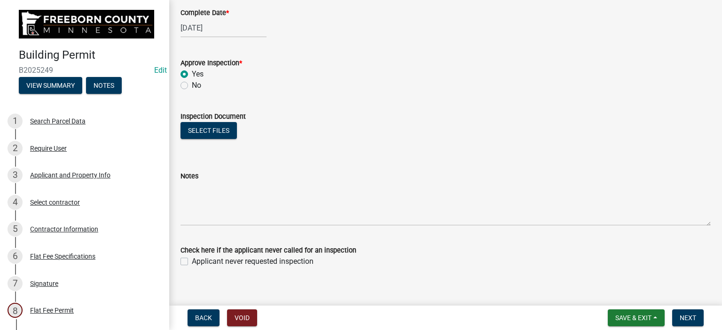
scroll to position [175, 0]
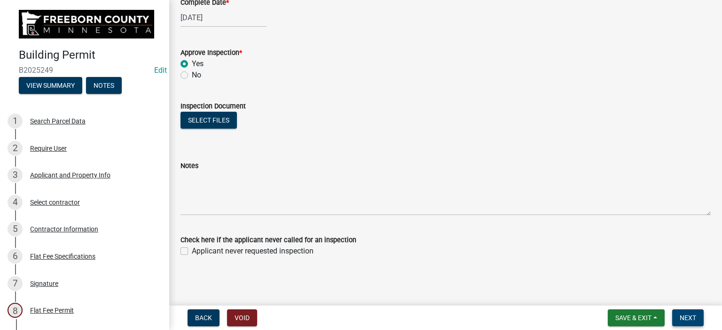
click at [680, 320] on span "Next" at bounding box center [688, 318] width 16 height 8
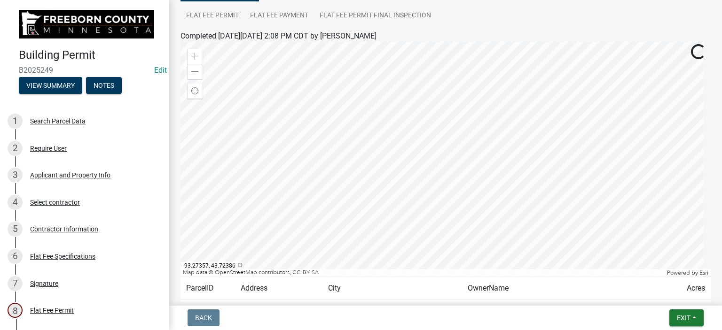
scroll to position [176, 0]
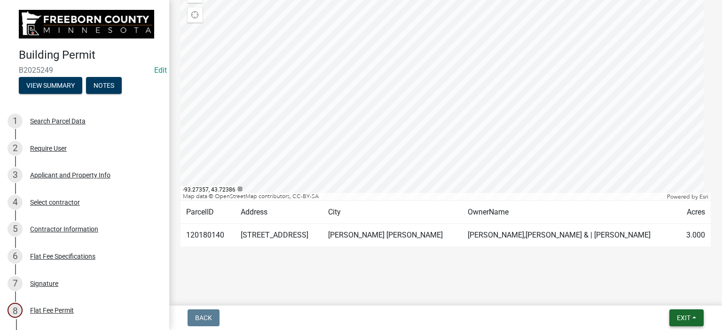
click at [687, 315] on span "Exit" at bounding box center [684, 318] width 14 height 8
click at [656, 294] on button "Save & Exit" at bounding box center [666, 293] width 75 height 23
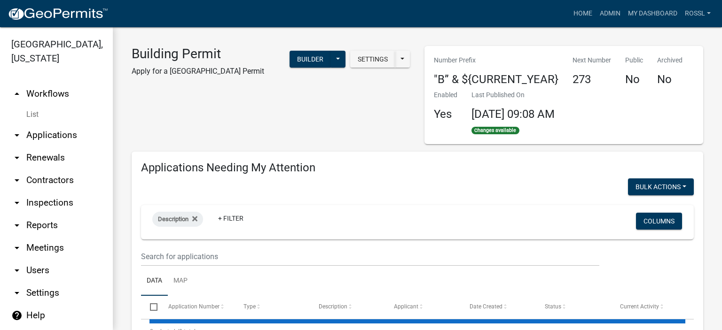
select select "2: 50"
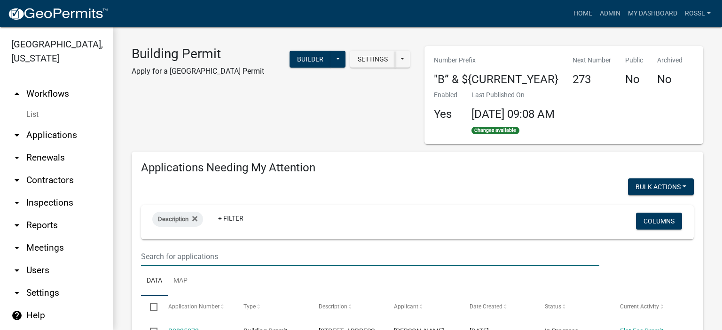
click at [154, 258] on input "text" at bounding box center [370, 256] width 458 height 19
type input "71984"
click at [212, 275] on ul "Data Map" at bounding box center [417, 281] width 553 height 30
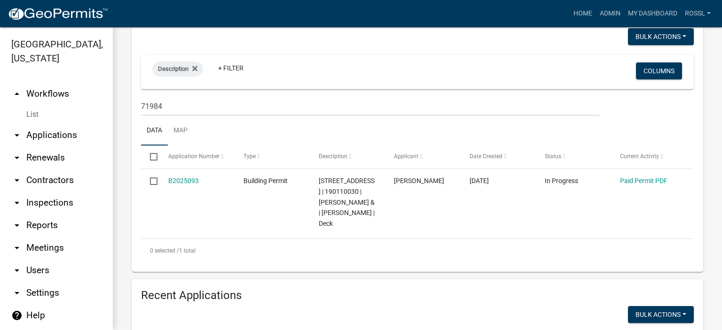
scroll to position [188, 0]
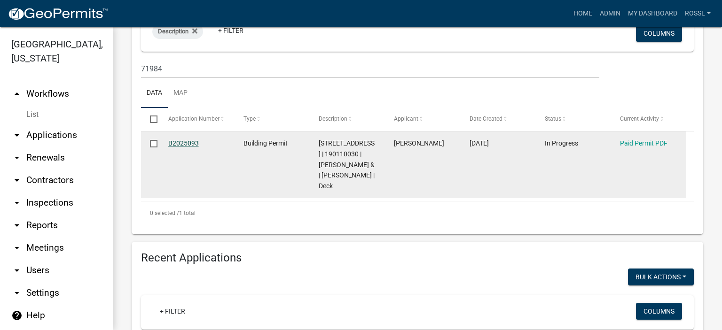
click at [188, 145] on link "B2025093" at bounding box center [183, 144] width 31 height 8
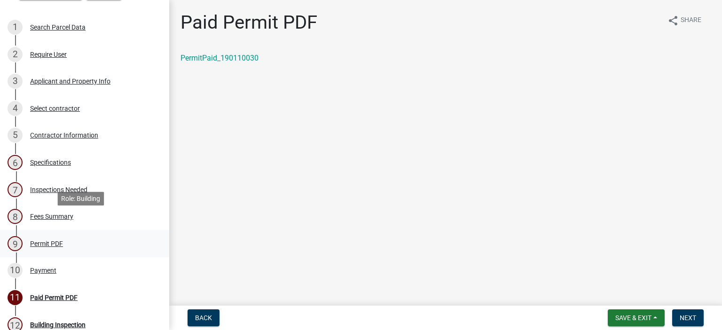
scroll to position [141, 0]
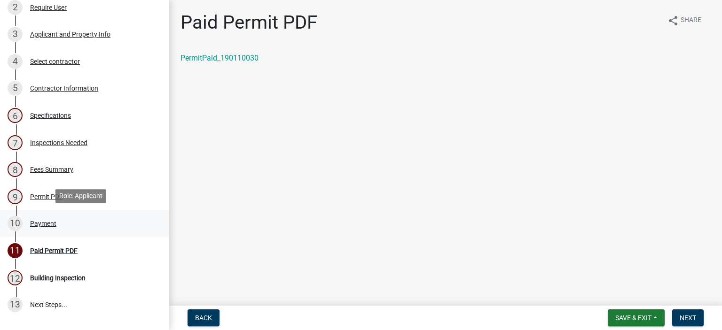
click at [42, 225] on div "Payment" at bounding box center [43, 223] width 26 height 7
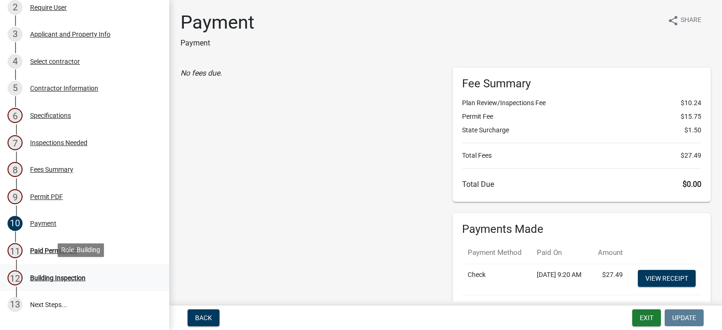
click at [52, 278] on div "Building Inspection" at bounding box center [57, 278] width 55 height 7
click at [34, 248] on div "Paid Permit PDF" at bounding box center [53, 251] width 47 height 7
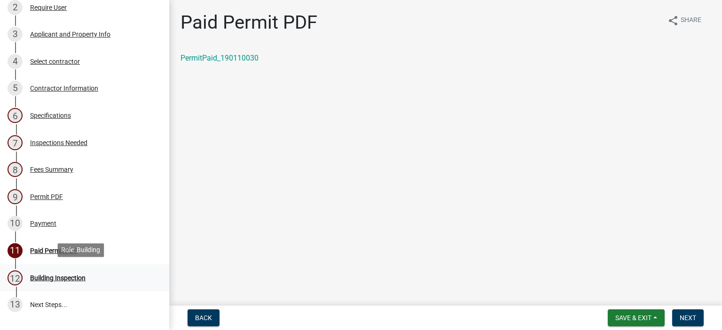
click at [79, 275] on div "Building Inspection" at bounding box center [57, 278] width 55 height 7
click at [684, 317] on span "Next" at bounding box center [688, 318] width 16 height 8
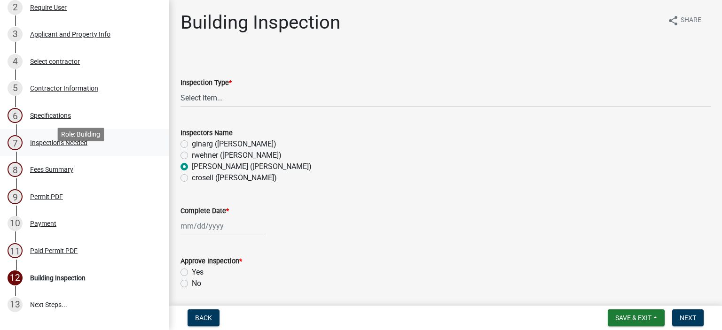
scroll to position [0, 0]
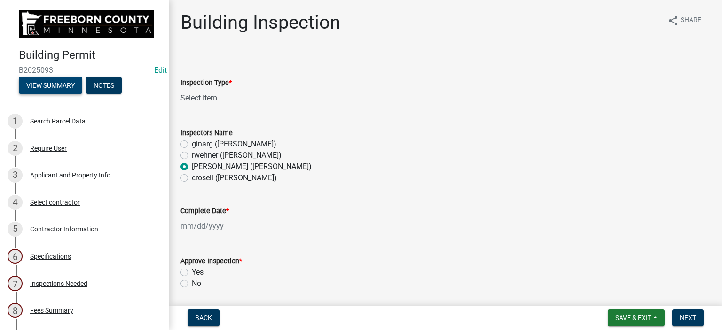
click at [41, 81] on button "View Summary" at bounding box center [50, 85] width 63 height 17
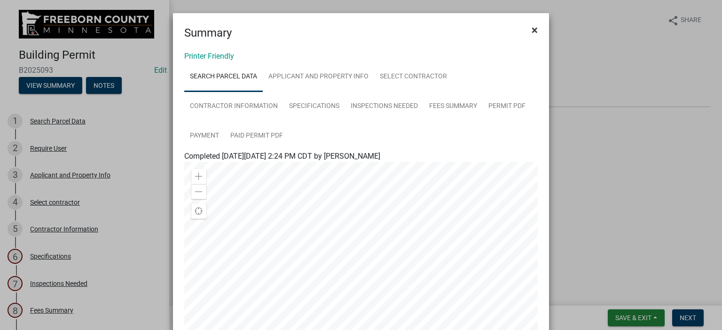
click at [531, 30] on span "×" at bounding box center [534, 29] width 6 height 13
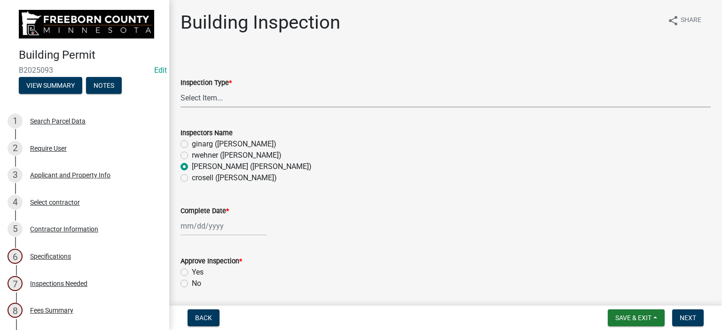
click at [192, 100] on select "Select Item... Footings Foundation Rough Plumbing Rough Mechanical Framing Gas …" at bounding box center [445, 97] width 530 height 19
click at [180, 88] on select "Select Item... Footings Foundation Rough Plumbing Rough Mechanical Framing Gas …" at bounding box center [445, 97] width 530 height 19
select select "a9b4ad4b-b3f3-49fc-b4bb-a6e3399b343e"
click at [203, 226] on div at bounding box center [223, 226] width 86 height 19
select select "8"
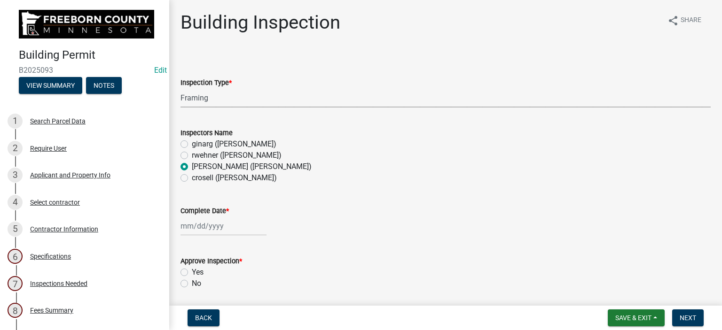
select select "2025"
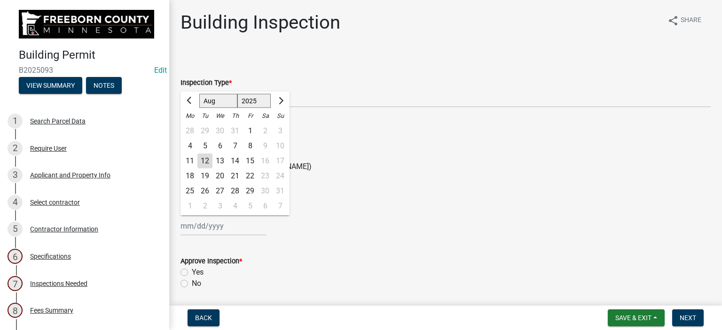
click at [205, 160] on div "12" at bounding box center [204, 161] width 15 height 15
type input "[DATE]"
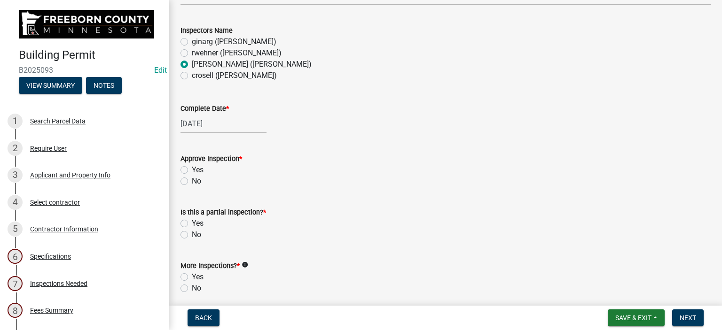
scroll to position [141, 0]
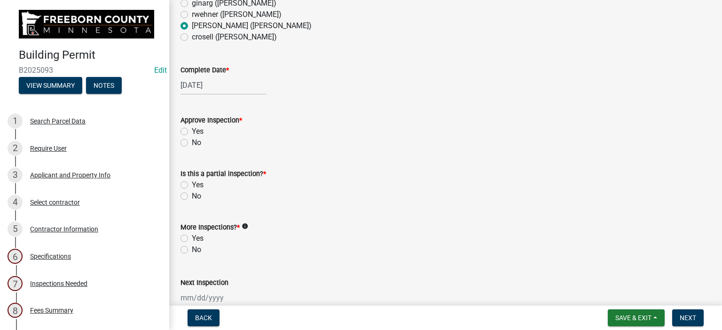
click at [192, 132] on label "Yes" at bounding box center [198, 131] width 12 height 11
click at [192, 132] on input "Yes" at bounding box center [195, 129] width 6 height 6
radio input "true"
click at [192, 185] on label "Yes" at bounding box center [198, 185] width 12 height 11
click at [192, 185] on input "Yes" at bounding box center [195, 183] width 6 height 6
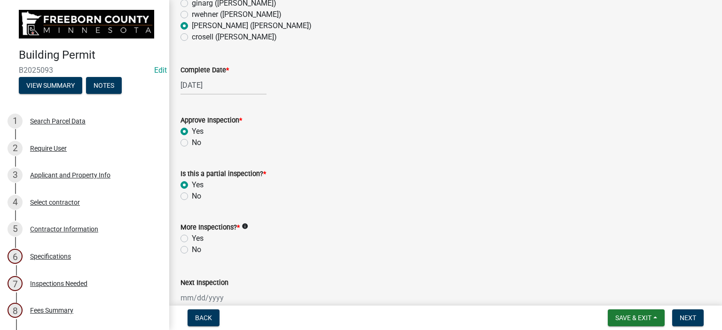
radio input "true"
click at [192, 239] on label "Yes" at bounding box center [198, 238] width 12 height 11
click at [192, 239] on input "Yes" at bounding box center [195, 236] width 6 height 6
radio input "true"
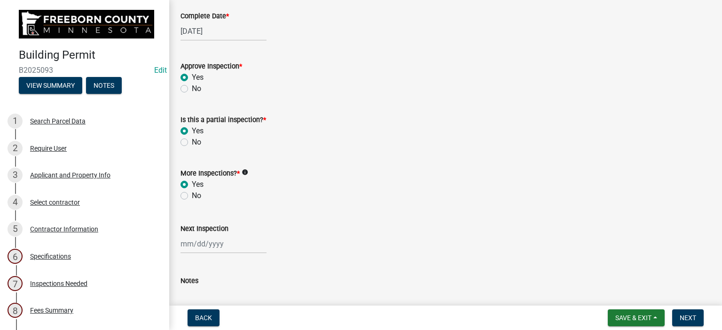
scroll to position [235, 0]
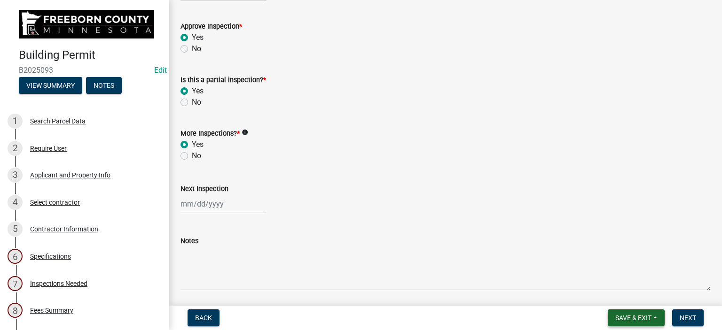
click at [656, 315] on button "Save & Exit" at bounding box center [636, 318] width 57 height 17
click at [607, 274] on button "Save" at bounding box center [626, 271] width 75 height 23
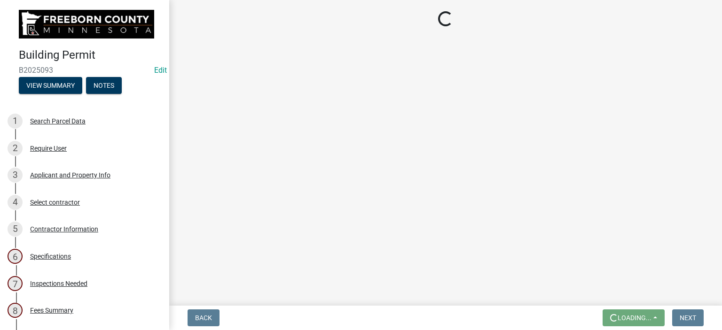
scroll to position [0, 0]
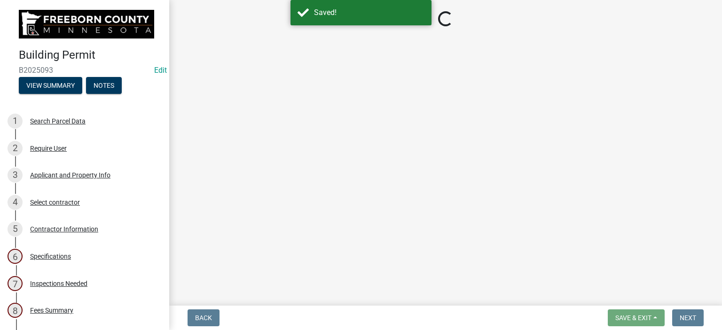
select select "a9b4ad4b-b3f3-49fc-b4bb-a6e3399b343e"
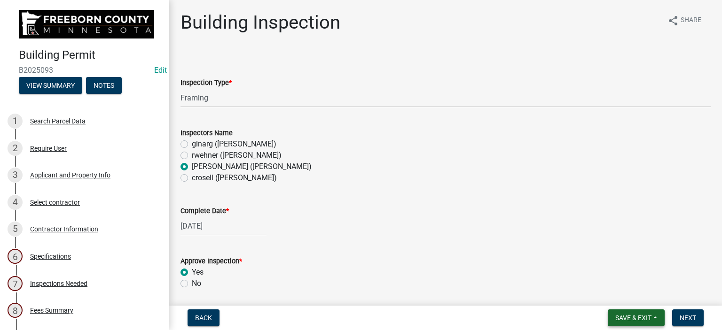
click at [628, 317] on span "Save & Exit" at bounding box center [633, 318] width 36 height 8
click at [621, 296] on button "Save & Exit" at bounding box center [626, 293] width 75 height 23
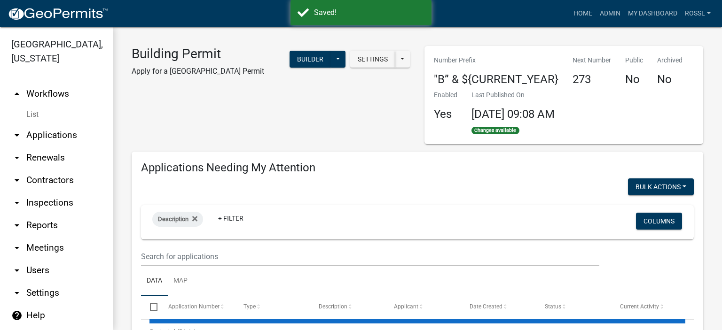
select select "2: 50"
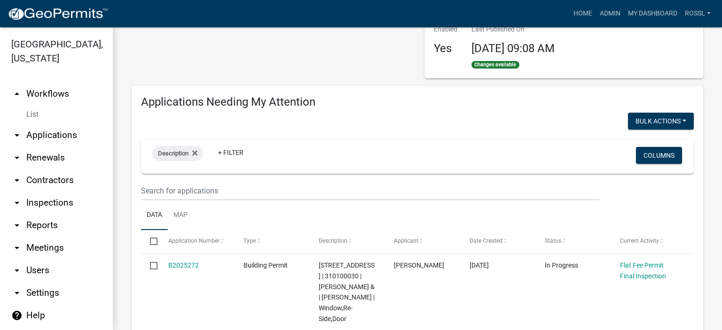
scroll to position [47, 0]
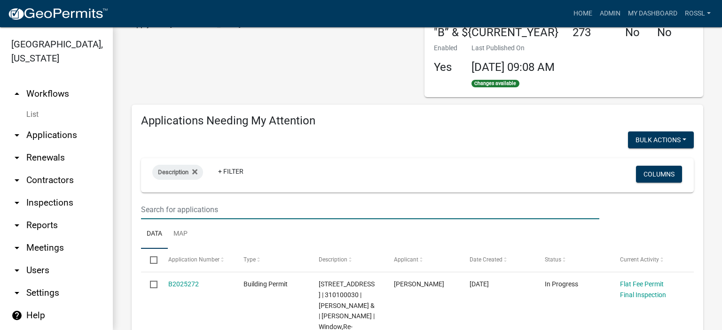
click at [164, 210] on input "text" at bounding box center [370, 209] width 458 height 19
click at [185, 209] on input "text" at bounding box center [370, 209] width 458 height 19
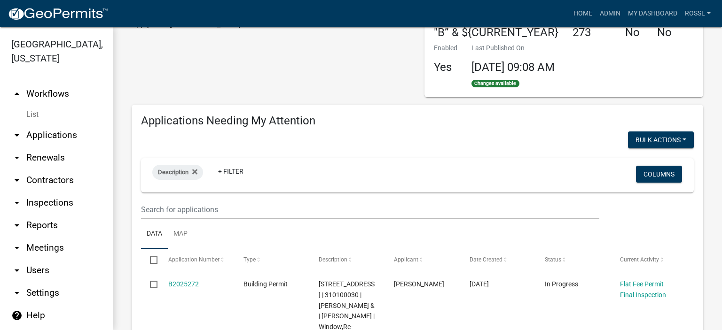
drag, startPoint x: 291, startPoint y: 253, endPoint x: 289, endPoint y: 246, distance: 7.8
click at [291, 253] on datatable-header-cell "Type" at bounding box center [271, 260] width 75 height 23
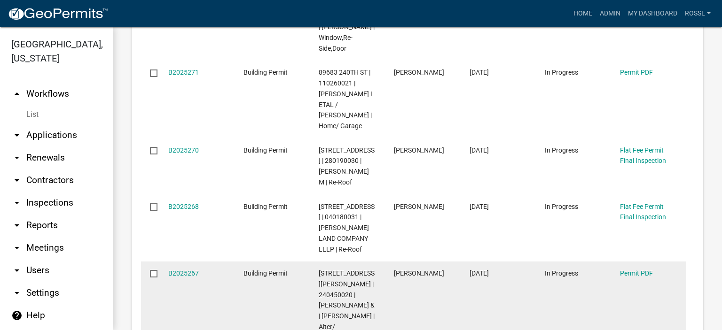
scroll to position [376, 0]
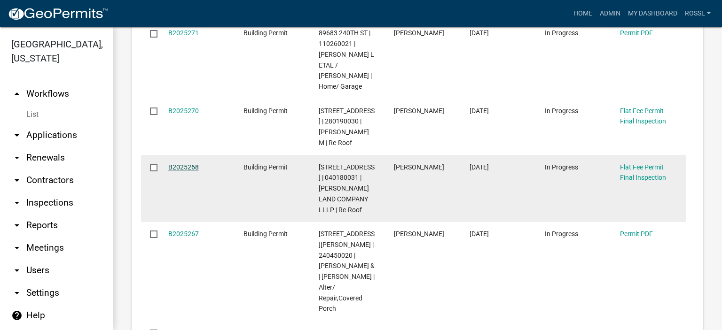
click at [172, 164] on link "B2025268" at bounding box center [183, 168] width 31 height 8
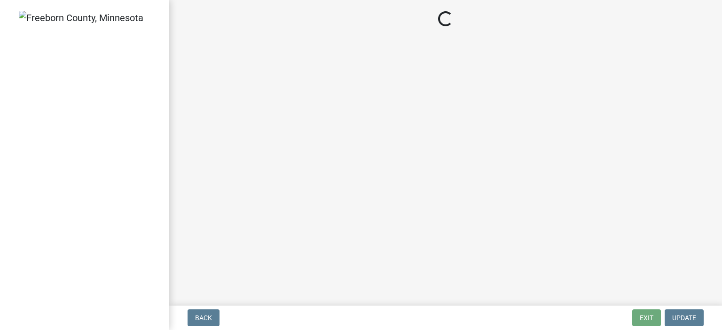
select select "3613e5d6-c0da-40a7-83d4-d5638b2e6124"
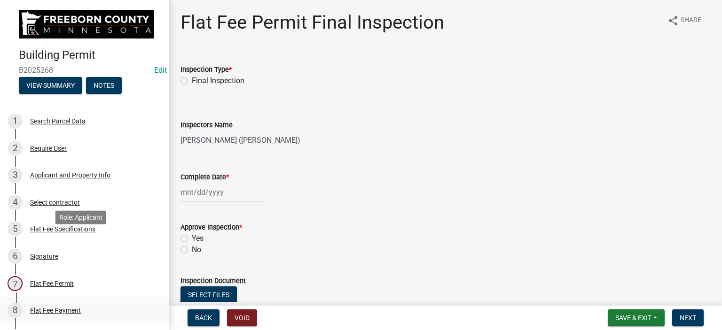
scroll to position [47, 0]
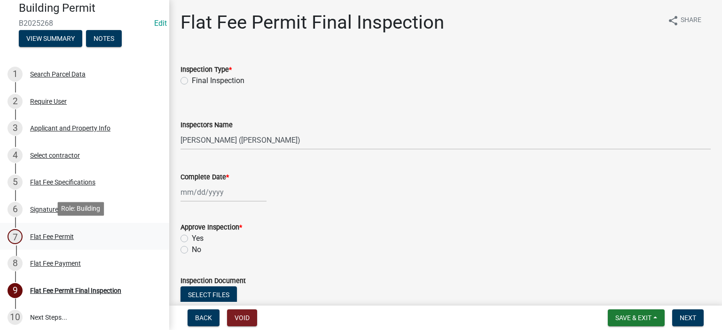
click at [53, 236] on div "Flat Fee Permit" at bounding box center [52, 237] width 44 height 7
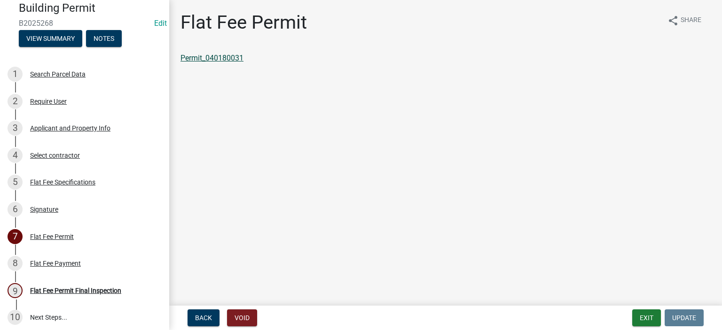
click at [230, 60] on link "Permit_040180031" at bounding box center [211, 58] width 63 height 9
click at [652, 317] on button "Exit" at bounding box center [646, 318] width 29 height 17
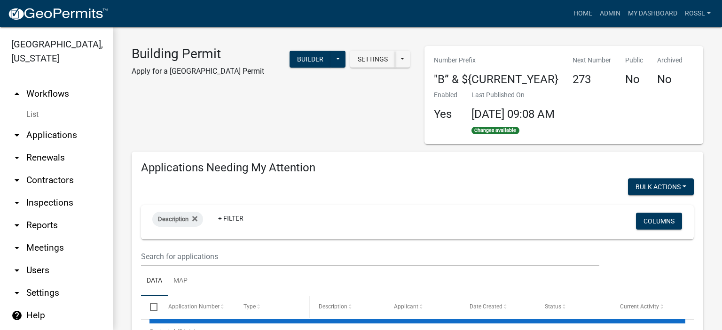
select select "2: 50"
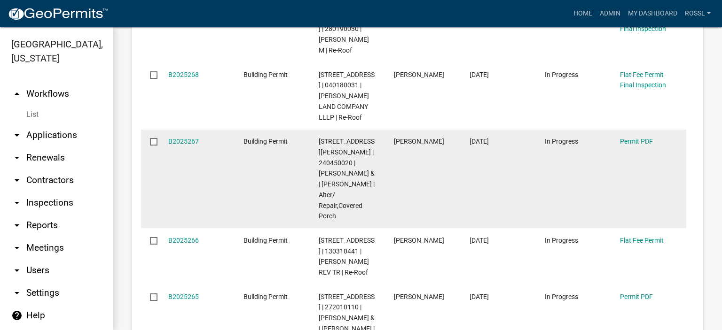
scroll to position [470, 0]
click at [187, 136] on link "B2025267" at bounding box center [183, 140] width 31 height 8
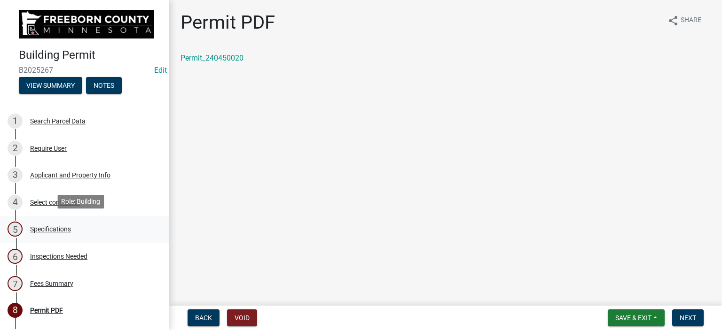
click at [54, 230] on div "Specifications" at bounding box center [50, 229] width 41 height 7
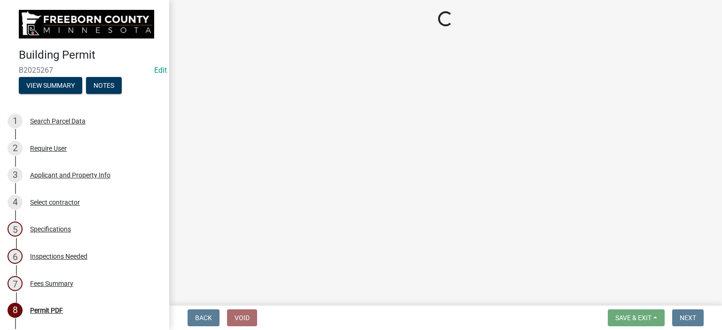
select select "cf5e982a-8fde-449d-bcd8-be8cdfb99374"
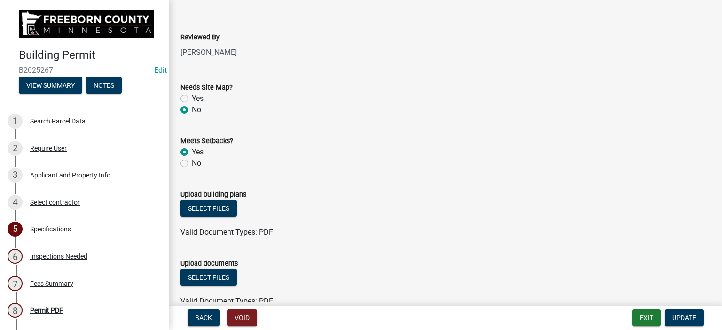
scroll to position [1102, 0]
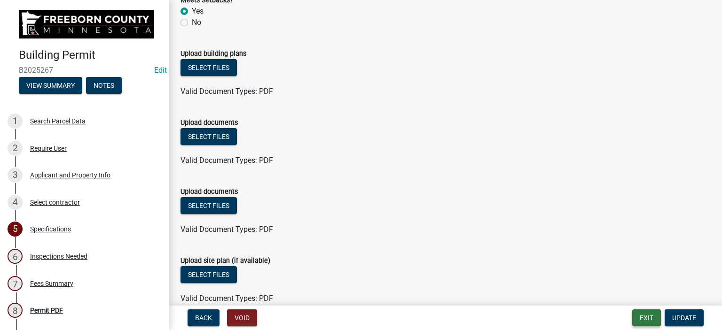
click at [641, 316] on button "Exit" at bounding box center [646, 318] width 29 height 17
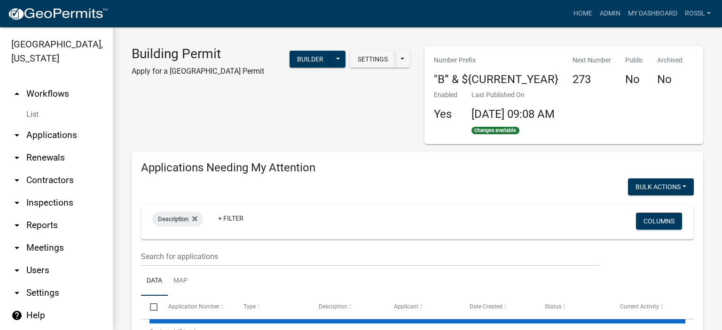
select select "2: 50"
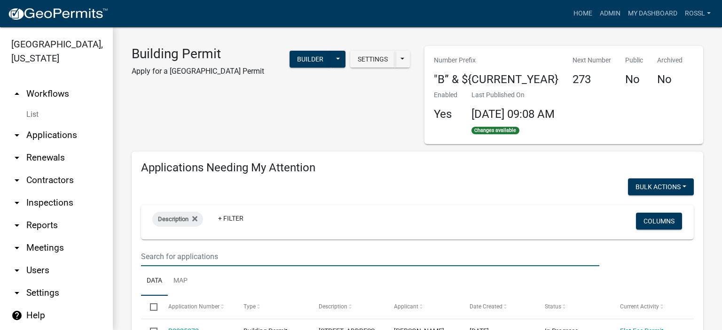
click at [208, 262] on input "text" at bounding box center [370, 256] width 458 height 19
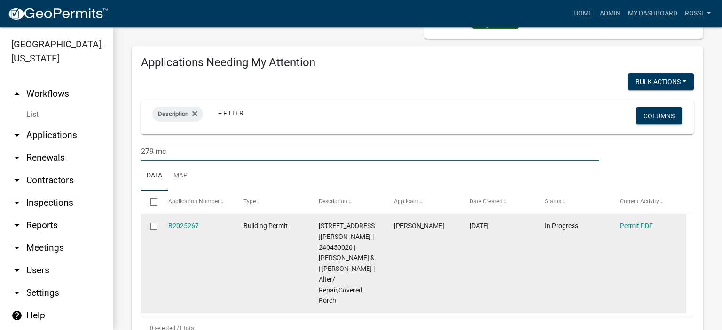
scroll to position [141, 0]
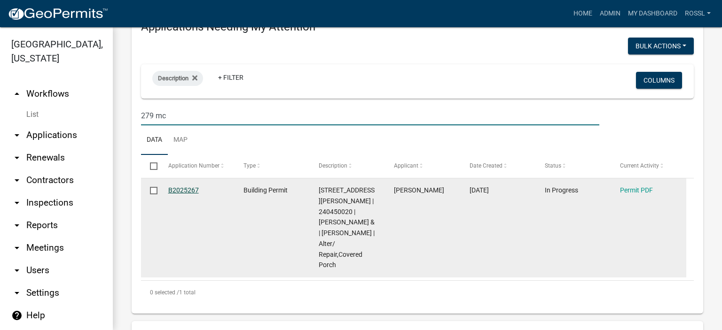
type input "279 mc"
click at [189, 191] on link "B2025267" at bounding box center [183, 191] width 31 height 8
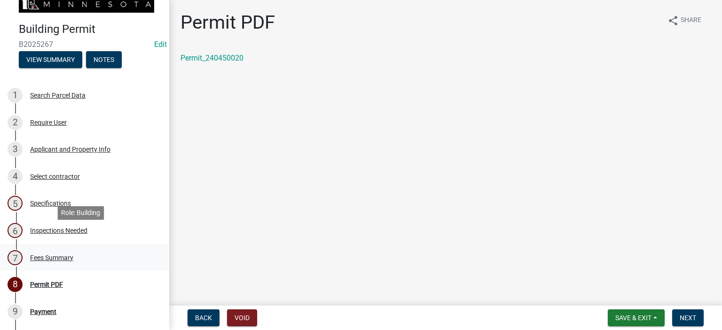
scroll to position [47, 0]
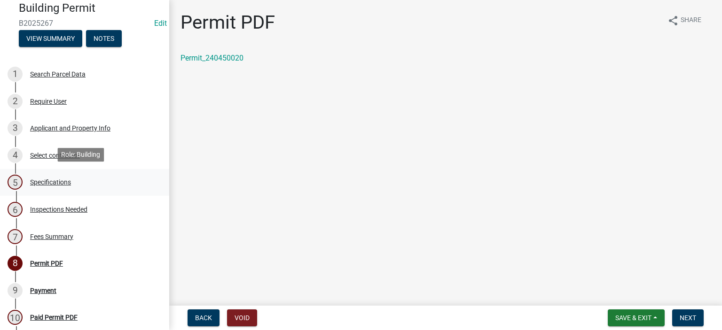
click at [37, 180] on div "Specifications" at bounding box center [50, 182] width 41 height 7
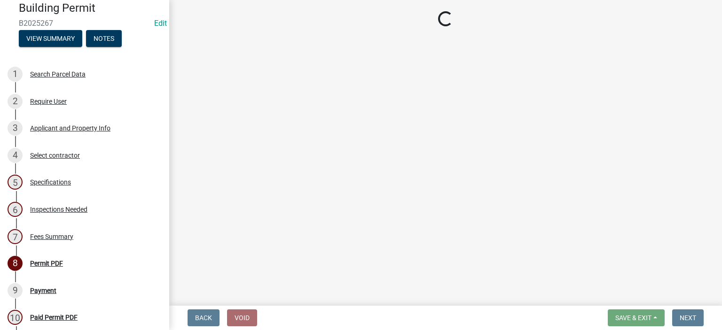
select select "cf5e982a-8fde-449d-bcd8-be8cdfb99374"
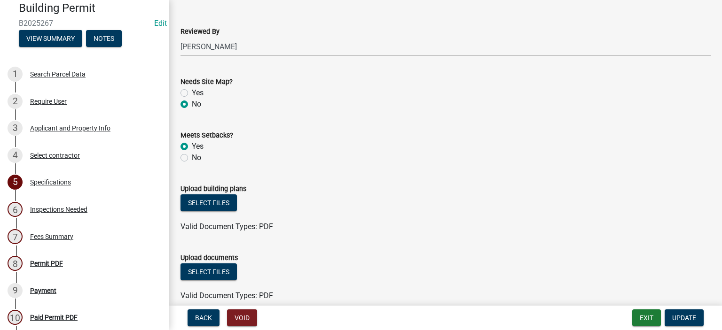
scroll to position [1034, 0]
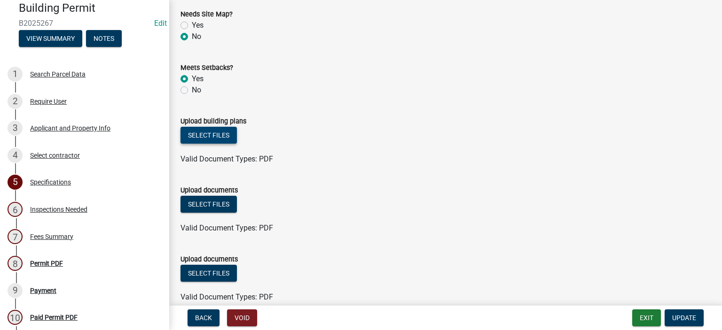
click at [216, 137] on button "Select files" at bounding box center [208, 135] width 56 height 17
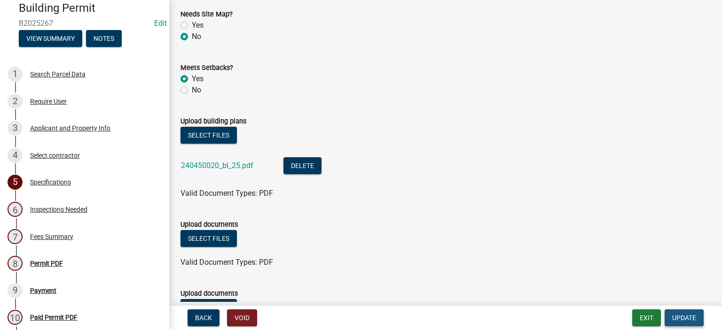
click at [676, 316] on span "Update" at bounding box center [684, 318] width 24 height 8
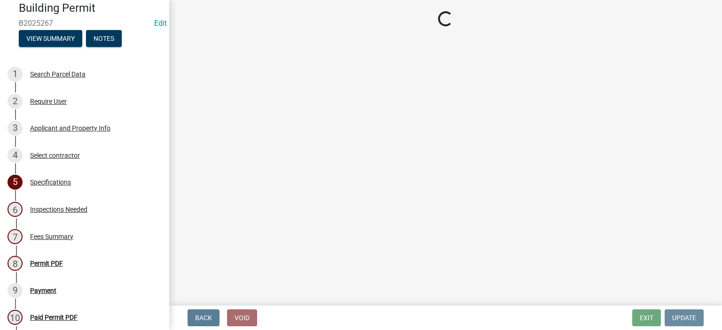
scroll to position [0, 0]
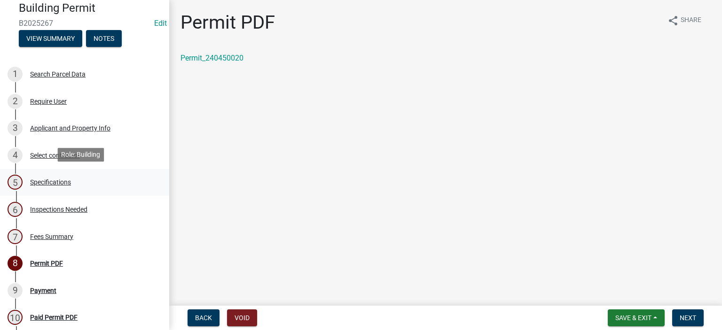
click at [46, 182] on div "Specifications" at bounding box center [50, 182] width 41 height 7
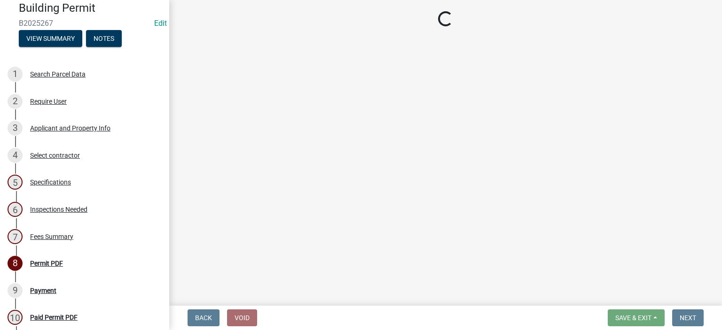
select select "cf5e982a-8fde-449d-bcd8-be8cdfb99374"
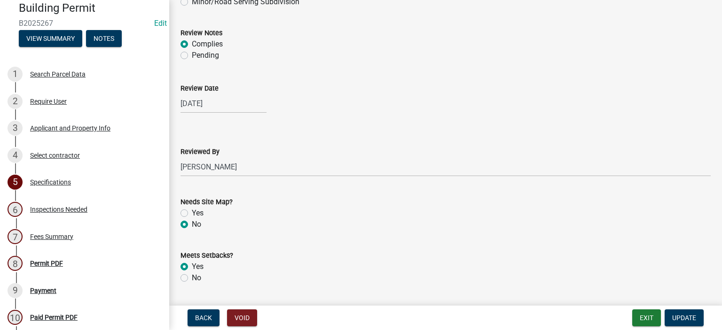
scroll to position [1081, 0]
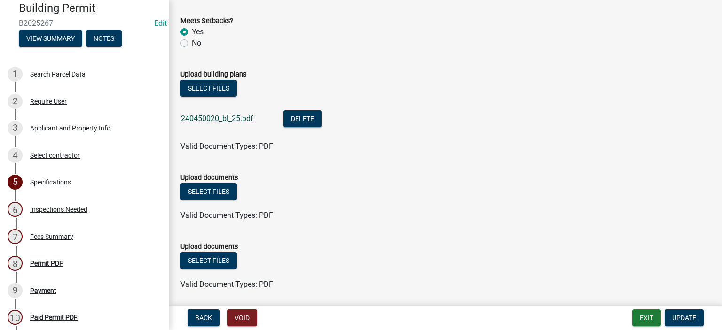
click at [225, 118] on link "240450020_bl_25.pdf" at bounding box center [217, 118] width 72 height 9
click at [504, 254] on div "Select files" at bounding box center [445, 261] width 530 height 19
drag, startPoint x: 427, startPoint y: 270, endPoint x: 427, endPoint y: 263, distance: 7.1
click at [427, 264] on div "Select files" at bounding box center [445, 261] width 530 height 19
click at [643, 319] on button "Exit" at bounding box center [646, 318] width 29 height 17
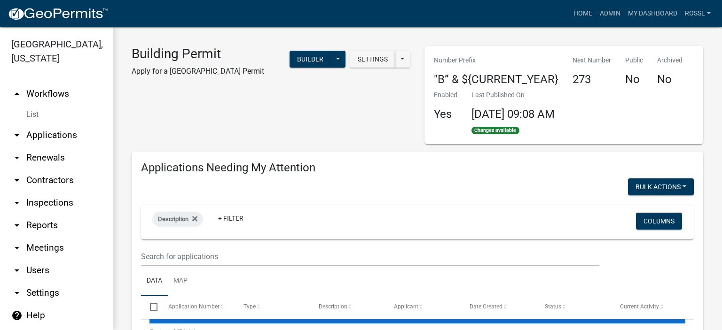
select select "2: 50"
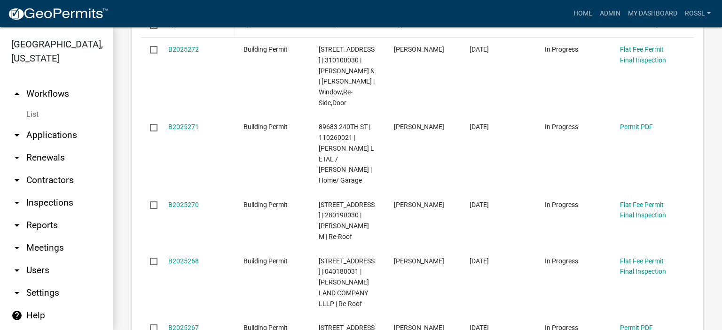
scroll to position [235, 0]
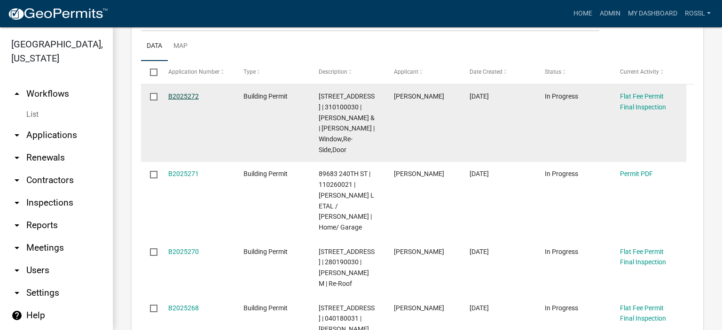
click at [176, 94] on link "B2025272" at bounding box center [183, 97] width 31 height 8
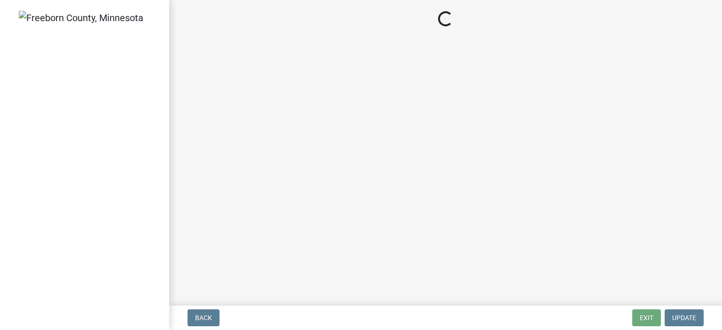
select select "3613e5d6-c0da-40a7-83d4-d5638b2e6124"
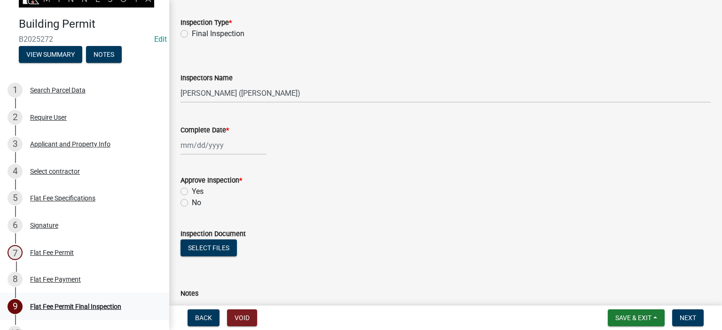
scroll to position [94, 0]
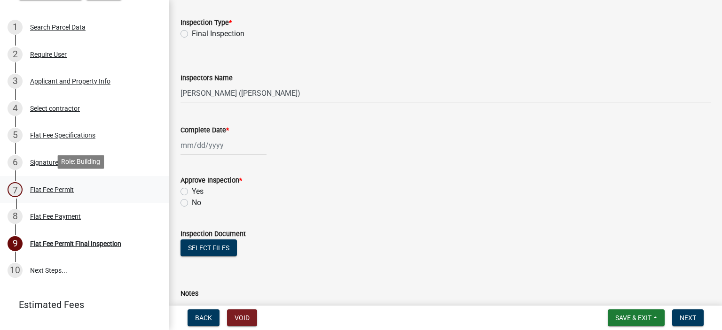
click at [45, 188] on div "Flat Fee Permit" at bounding box center [52, 190] width 44 height 7
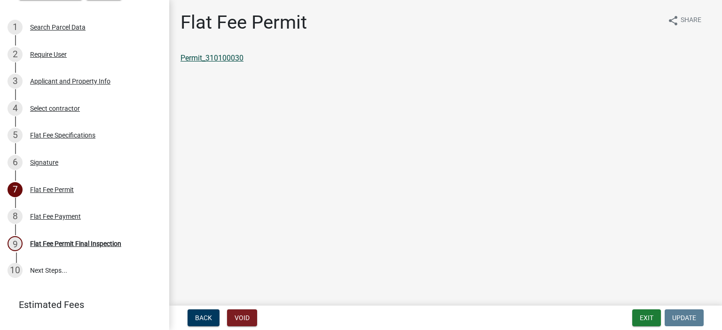
click at [226, 60] on link "Permit_310100030" at bounding box center [211, 58] width 63 height 9
click at [636, 316] on button "Exit" at bounding box center [646, 318] width 29 height 17
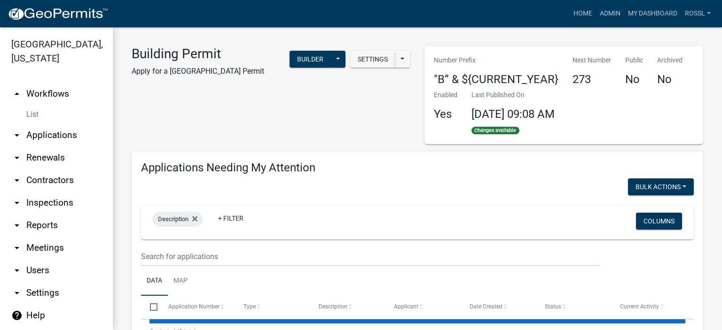
select select "2: 50"
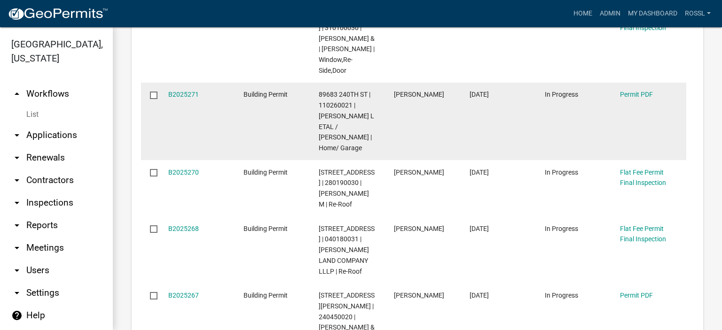
scroll to position [329, 0]
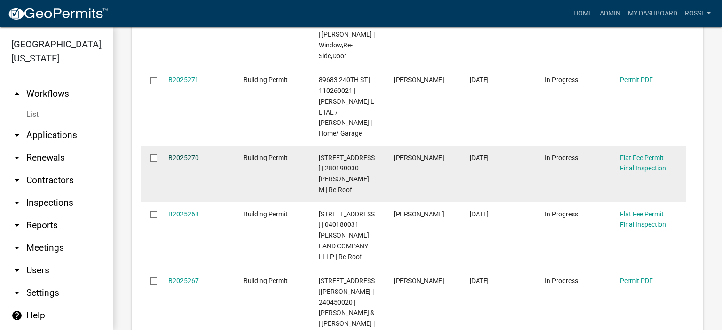
click at [186, 154] on link "B2025270" at bounding box center [183, 158] width 31 height 8
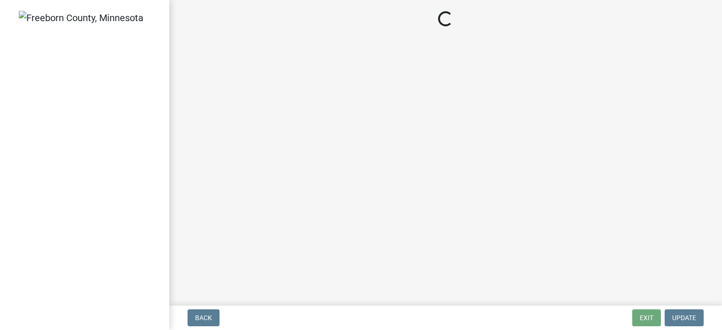
select select "3613e5d6-c0da-40a7-83d4-d5638b2e6124"
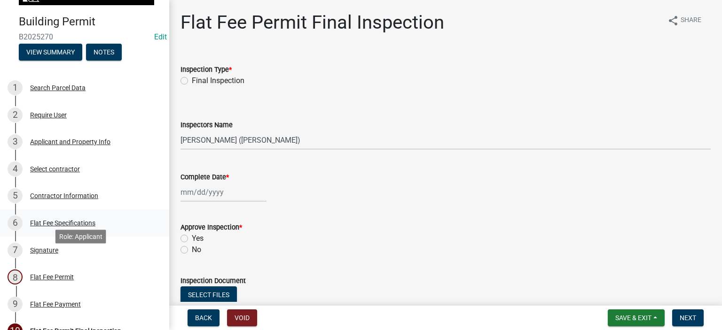
scroll to position [47, 0]
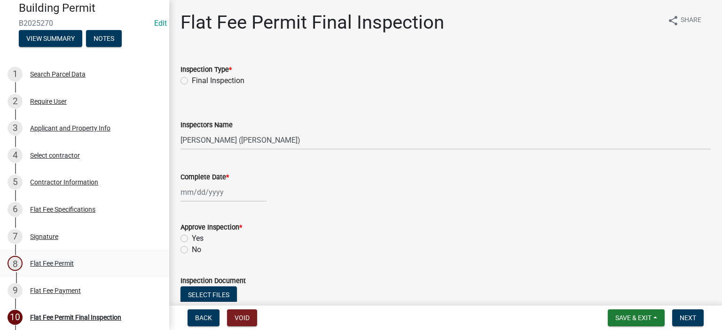
click at [51, 261] on div "Flat Fee Permit" at bounding box center [52, 263] width 44 height 7
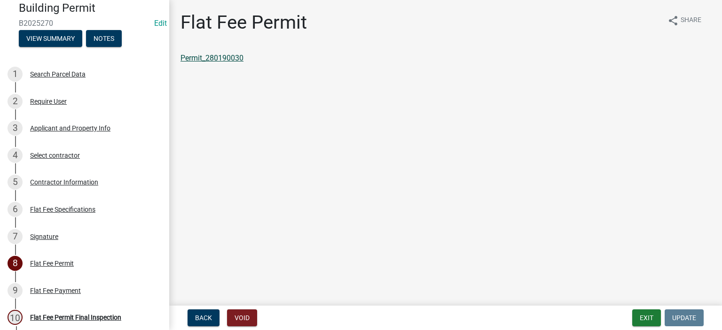
click at [226, 60] on link "Permit_280190030" at bounding box center [211, 58] width 63 height 9
click at [650, 316] on button "Exit" at bounding box center [646, 318] width 29 height 17
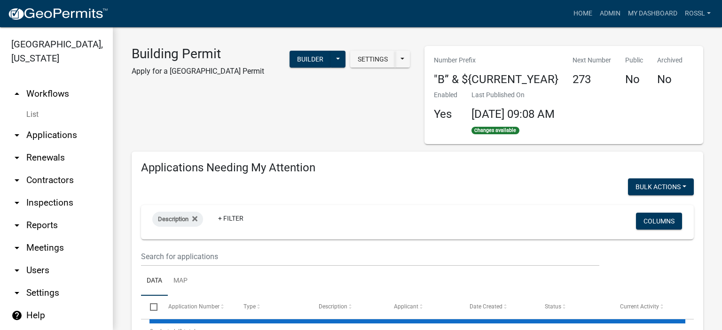
select select "2: 50"
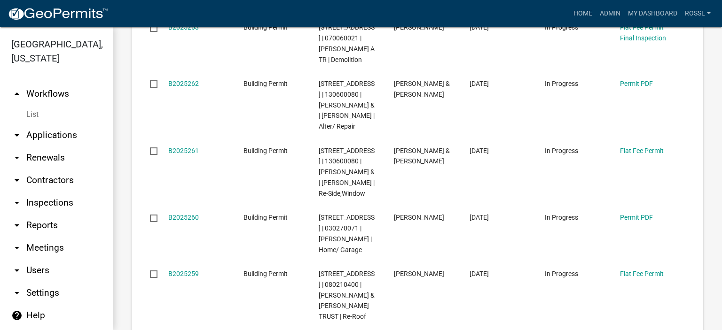
scroll to position [893, 0]
